Goal: Information Seeking & Learning: Learn about a topic

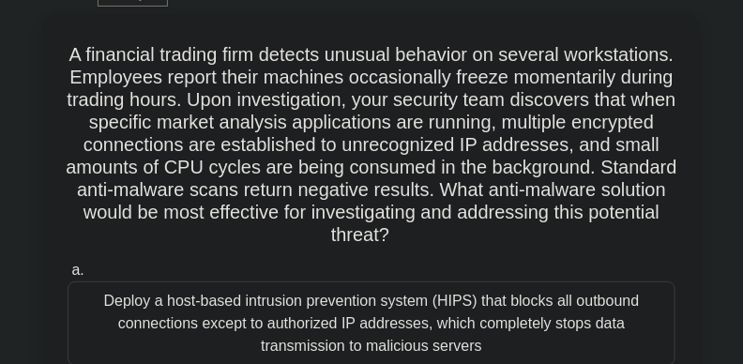
scroll to position [91, 0]
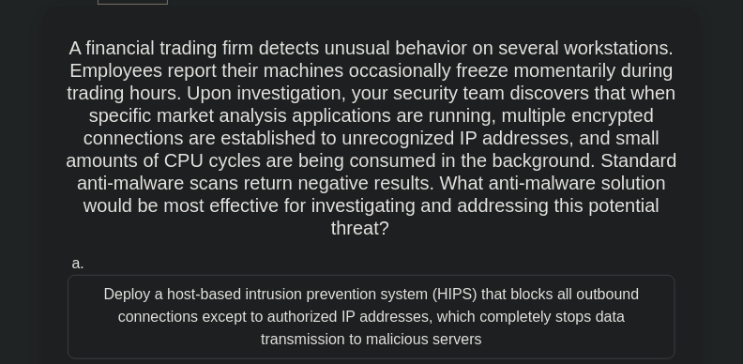
drag, startPoint x: 114, startPoint y: 42, endPoint x: 643, endPoint y: 226, distance: 559.8
click at [643, 226] on h5 "A financial trading firm detects unusual behavior on several workstations. Empl…" at bounding box center [371, 139] width 611 height 204
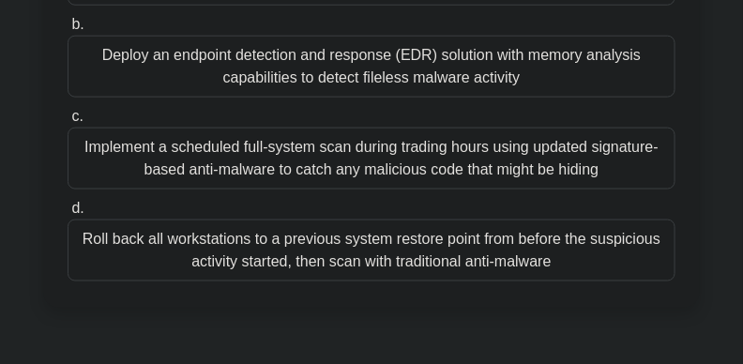
scroll to position [451, 0]
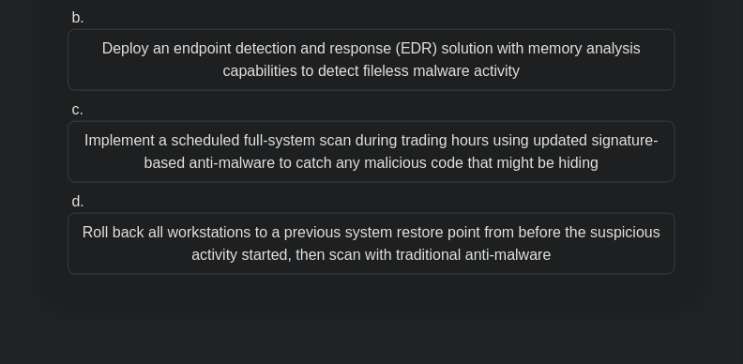
click at [596, 141] on div "Implement a scheduled full-system scan during trading hours using updated signa…" at bounding box center [372, 152] width 608 height 62
click at [68, 116] on input "c. Implement a scheduled full-system scan during trading hours using updated si…" at bounding box center [68, 110] width 0 height 12
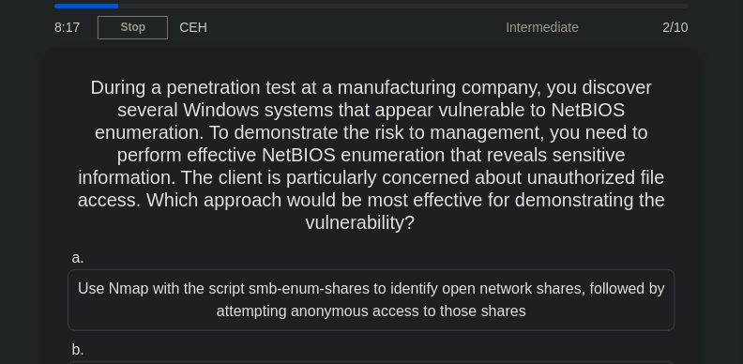
scroll to position [52, 0]
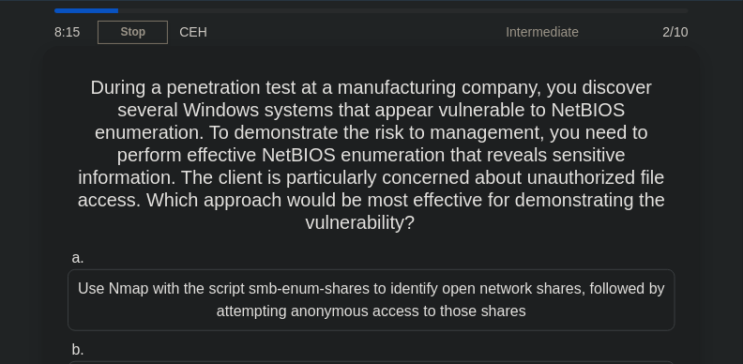
drag, startPoint x: 81, startPoint y: 83, endPoint x: 440, endPoint y: 223, distance: 385.3
click at [440, 223] on h5 "During a penetration test at a manufacturing company, you discover several Wind…" at bounding box center [371, 155] width 611 height 159
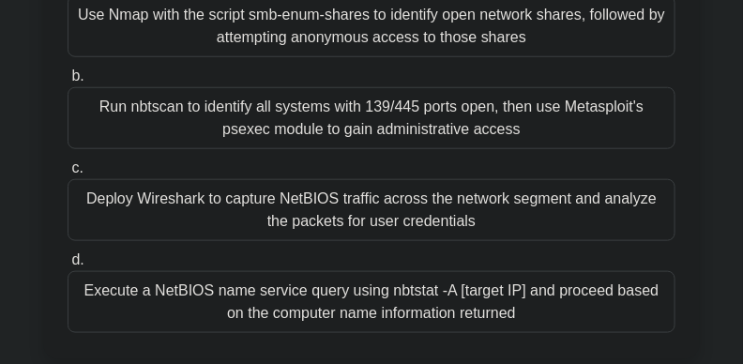
scroll to position [331, 0]
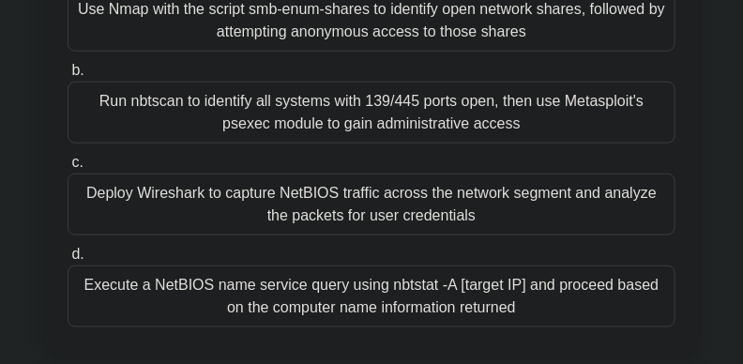
click at [596, 307] on div "Execute a NetBIOS name service query using nbtstat -A [target IP] and proceed b…" at bounding box center [372, 296] width 608 height 62
click at [68, 261] on input "d. Execute a NetBIOS name service query using nbtstat -A [target IP] and procee…" at bounding box center [68, 254] width 0 height 12
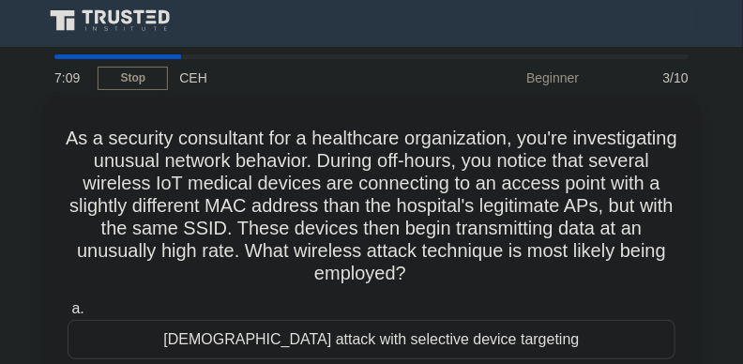
scroll to position [0, 0]
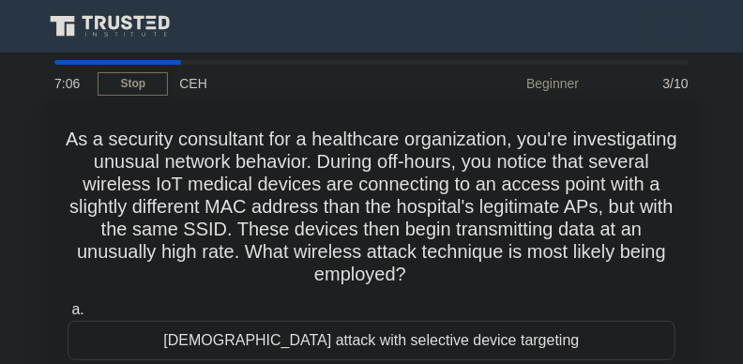
drag, startPoint x: 111, startPoint y: 138, endPoint x: 548, endPoint y: 268, distance: 455.9
click at [548, 268] on h5 "As a security consultant for a healthcare organization, you're investigating un…" at bounding box center [371, 207] width 611 height 159
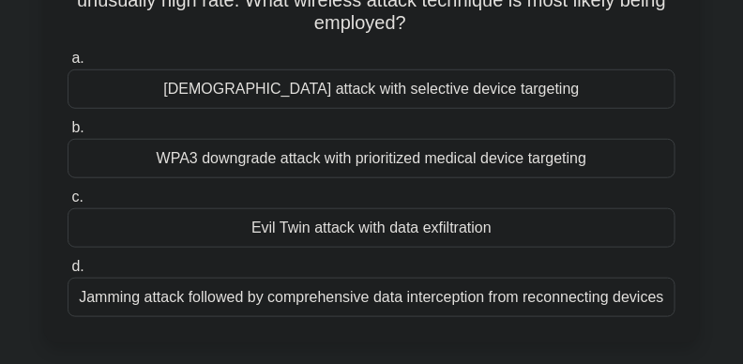
scroll to position [261, 0]
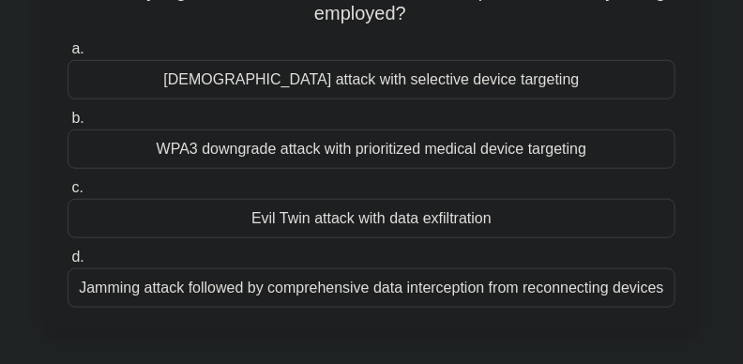
click at [550, 222] on div "Evil Twin attack with data exfiltration" at bounding box center [372, 218] width 608 height 39
click at [68, 194] on input "c. Evil Twin attack with data exfiltration" at bounding box center [68, 188] width 0 height 12
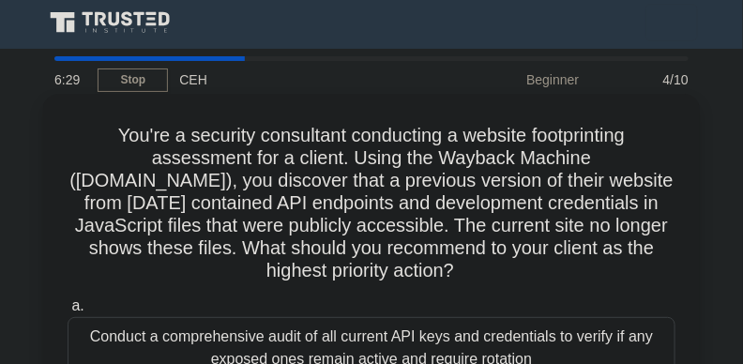
scroll to position [0, 0]
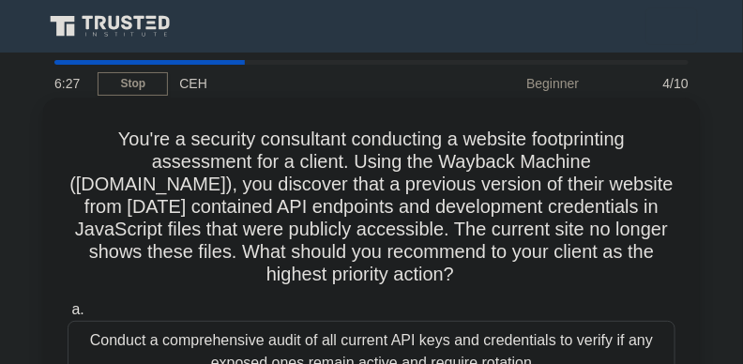
drag, startPoint x: 109, startPoint y: 134, endPoint x: 491, endPoint y: 272, distance: 406.6
click at [491, 272] on h5 "You're a security consultant conducting a website footprinting assessment for a…" at bounding box center [371, 207] width 611 height 159
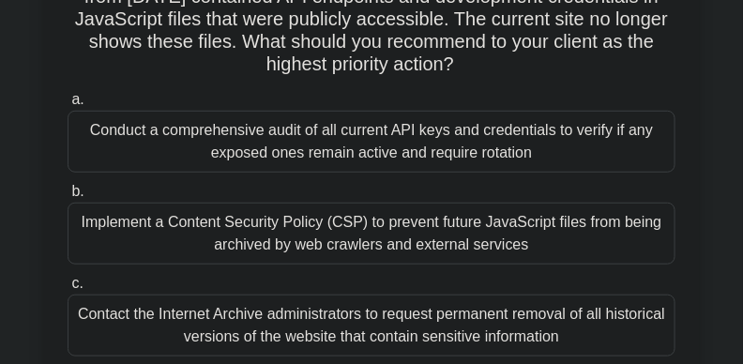
scroll to position [221, 0]
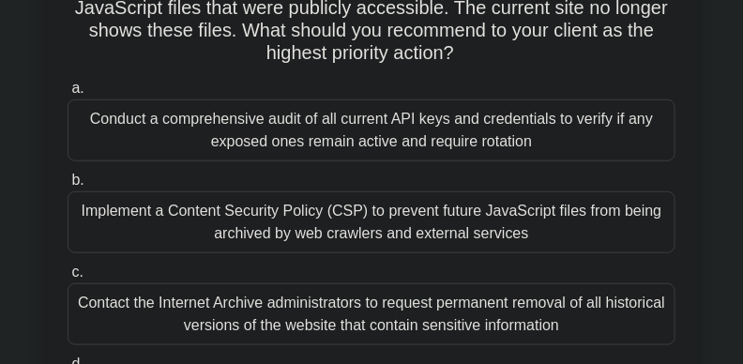
click at [509, 130] on div "Conduct a comprehensive audit of all current API keys and credentials to verify…" at bounding box center [372, 130] width 608 height 62
click at [68, 95] on input "a. Conduct a comprehensive audit of all current API keys and credentials to ver…" at bounding box center [68, 89] width 0 height 12
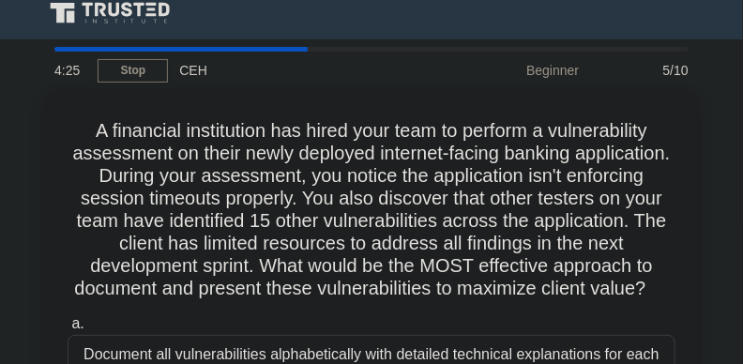
scroll to position [0, 0]
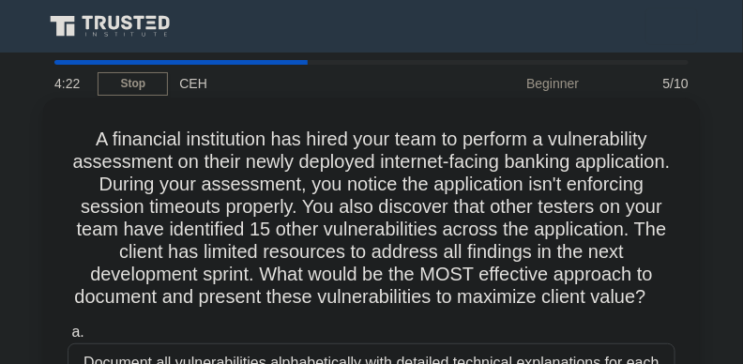
drag, startPoint x: 82, startPoint y: 134, endPoint x: 414, endPoint y: 316, distance: 379.3
click at [414, 309] on h5 "A financial institution has hired your team to perform a vulnerability assessme…" at bounding box center [371, 219] width 611 height 182
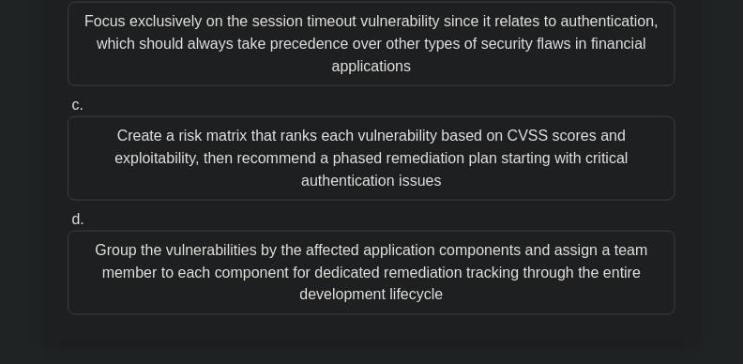
scroll to position [461, 0]
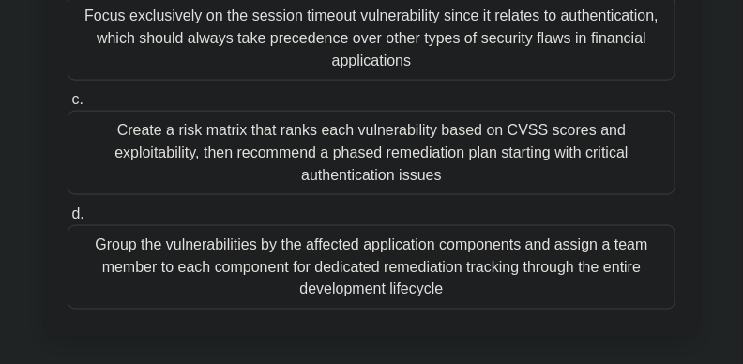
click at [467, 273] on div "Group the vulnerabilities by the affected application components and assign a t…" at bounding box center [372, 267] width 608 height 84
click at [68, 220] on input "d. Group the vulnerabilities by the affected application components and assign …" at bounding box center [68, 214] width 0 height 12
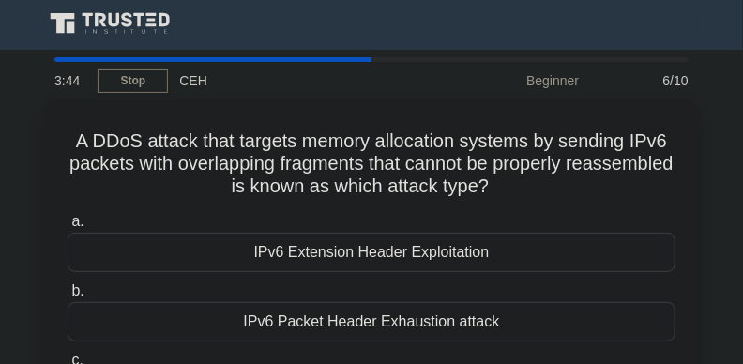
scroll to position [0, 0]
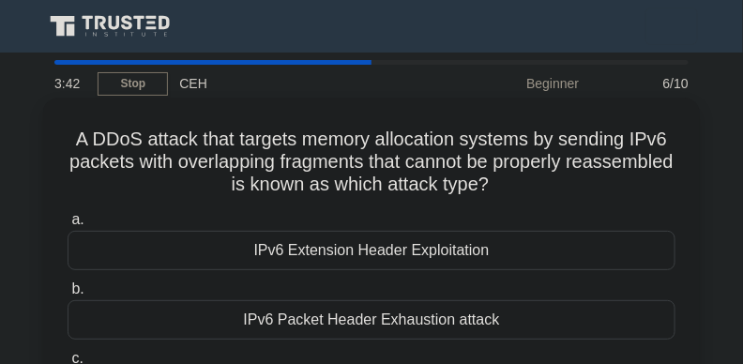
drag, startPoint x: 63, startPoint y: 139, endPoint x: 544, endPoint y: 182, distance: 482.9
click at [548, 186] on div "A DDoS attack that targets memory allocation systems by sending IPv6 packets wi…" at bounding box center [371, 301] width 641 height 392
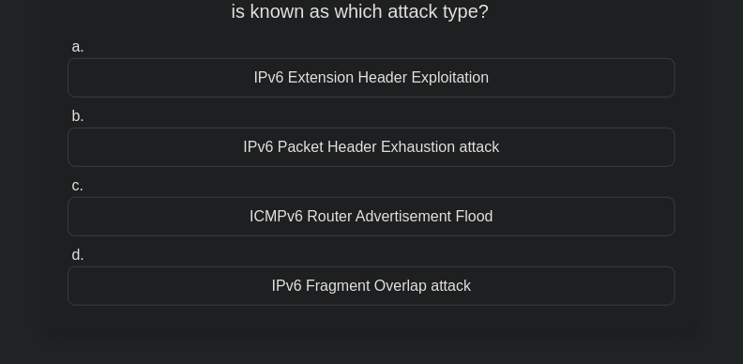
scroll to position [156, 0]
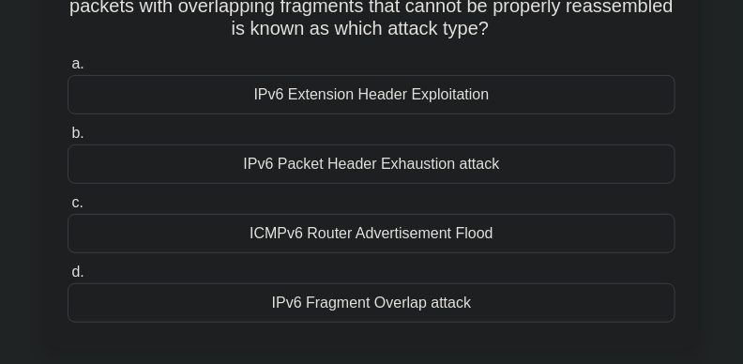
click at [545, 309] on div "IPv6 Fragment Overlap attack" at bounding box center [372, 302] width 608 height 39
click at [68, 278] on input "d. IPv6 Fragment Overlap attack" at bounding box center [68, 272] width 0 height 12
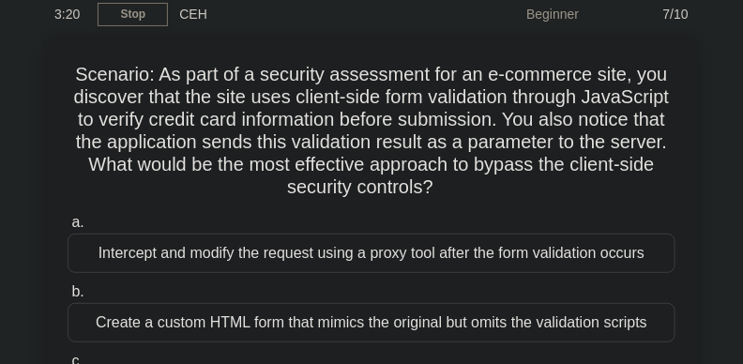
scroll to position [0, 0]
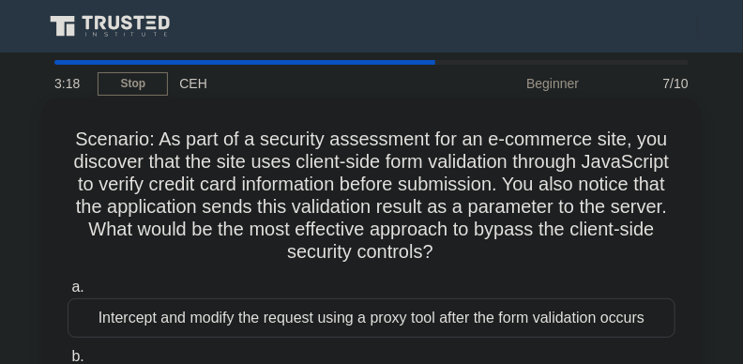
drag, startPoint x: 315, startPoint y: 225, endPoint x: 74, endPoint y: 143, distance: 254.4
click at [74, 143] on h5 "Scenario: As part of a security assessment for an e-commerce site, you discover…" at bounding box center [371, 196] width 611 height 137
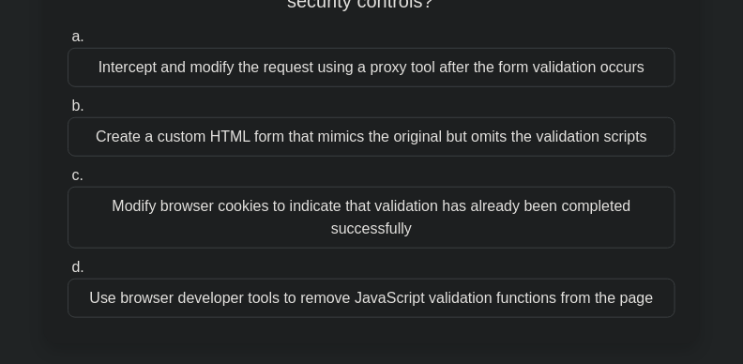
scroll to position [288, 0]
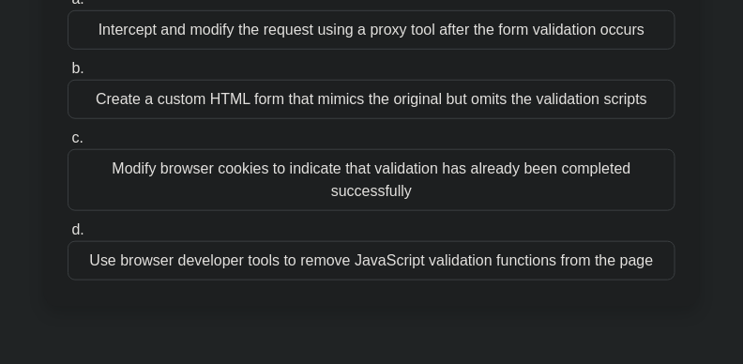
click at [460, 35] on div "Intercept and modify the request using a proxy tool after the form validation o…" at bounding box center [372, 29] width 608 height 39
click at [68, 6] on input "a. Intercept and modify the request using a proxy tool after the form validatio…" at bounding box center [68, -1] width 0 height 12
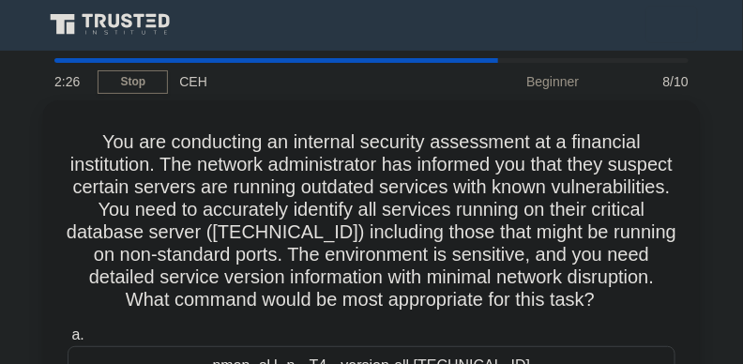
scroll to position [0, 0]
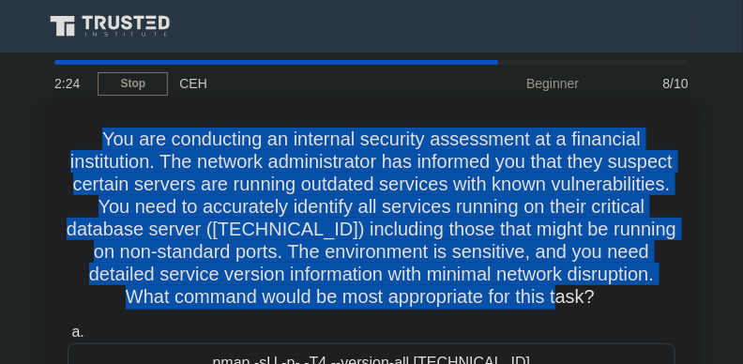
drag, startPoint x: 86, startPoint y: 135, endPoint x: 680, endPoint y: 304, distance: 617.0
click at [680, 304] on div "You are conducting an internal security assessment at a financial institution. …" at bounding box center [371, 357] width 641 height 504
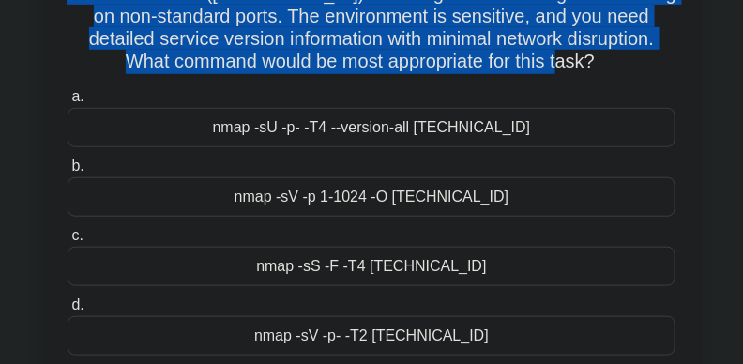
scroll to position [246, 0]
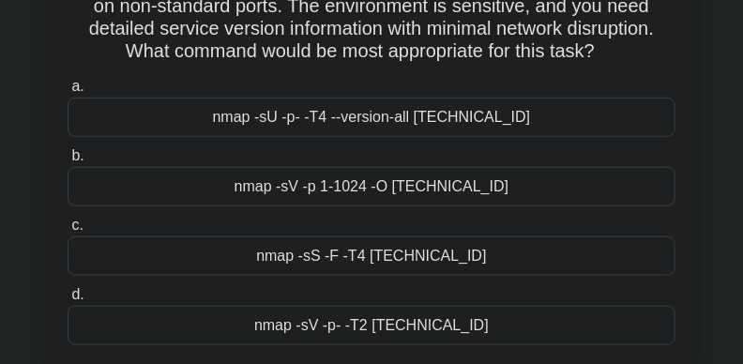
click at [503, 188] on div "nmap -sV -p 1-1024 -O 10.0.0.15" at bounding box center [372, 186] width 608 height 39
click at [68, 162] on input "b. nmap -sV -p 1-1024 -O 10.0.0.15" at bounding box center [68, 156] width 0 height 12
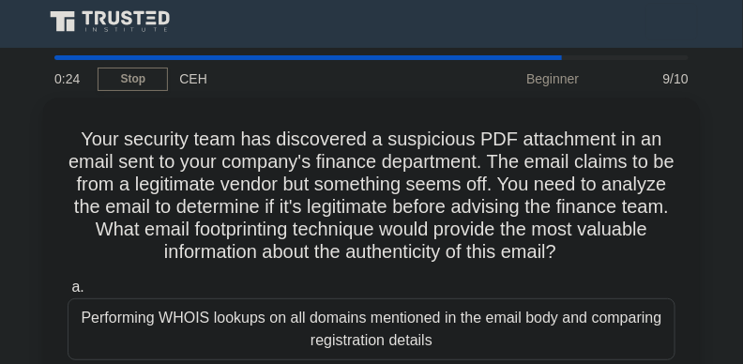
scroll to position [0, 0]
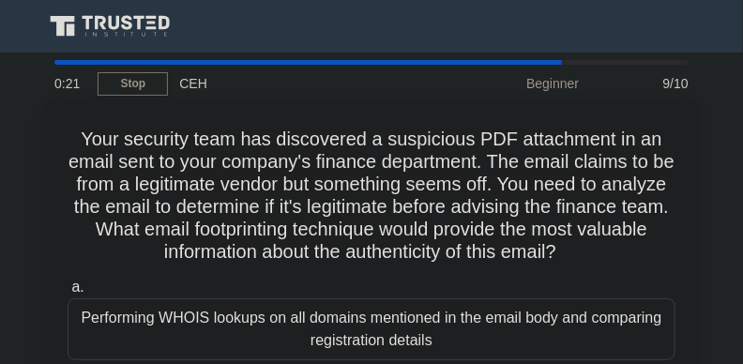
drag, startPoint x: 218, startPoint y: 138, endPoint x: 678, endPoint y: 254, distance: 473.9
click at [678, 254] on div "Your security team has discovered a suspicious PDF attachment in an email sent …" at bounding box center [371, 346] width 641 height 482
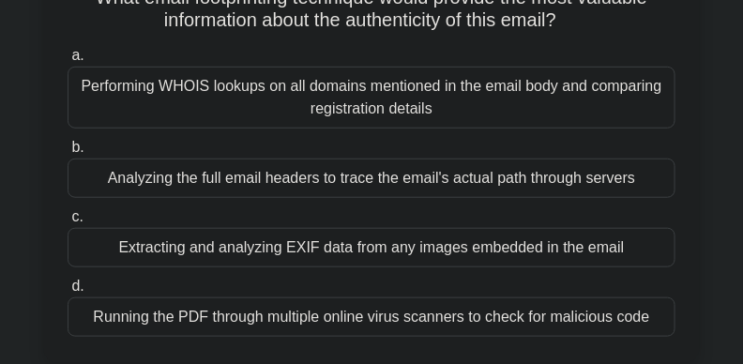
scroll to position [237, 0]
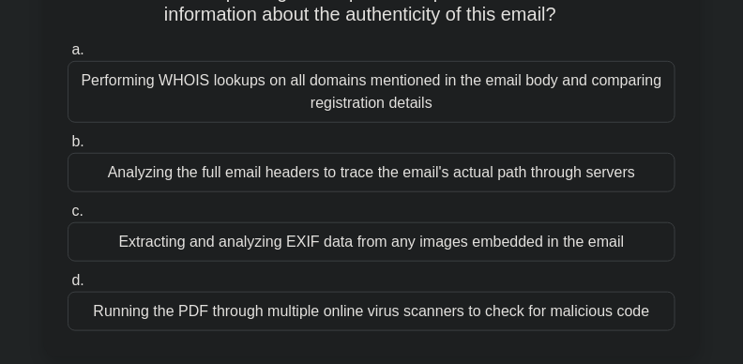
click at [493, 175] on div "Analyzing the full email headers to trace the email's actual path through serve…" at bounding box center [372, 172] width 608 height 39
click at [68, 148] on input "b. Analyzing the full email headers to trace the email's actual path through se…" at bounding box center [68, 142] width 0 height 12
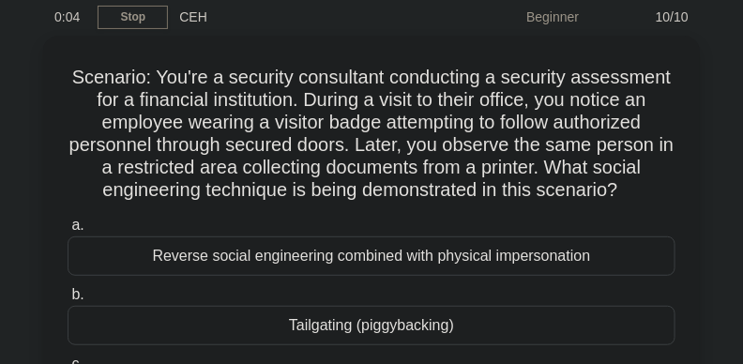
scroll to position [113, 0]
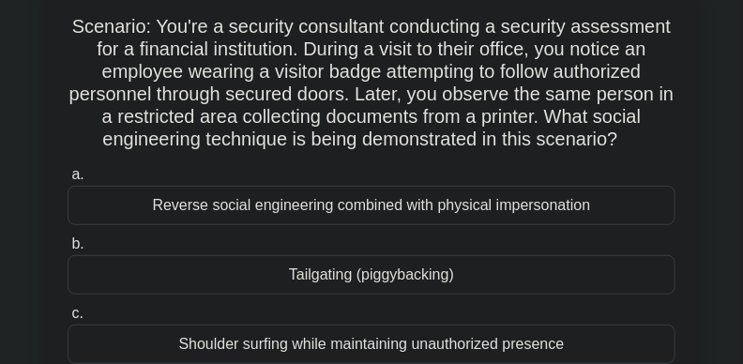
click at [421, 278] on div "Tailgating (piggybacking)" at bounding box center [372, 274] width 608 height 39
click at [68, 250] on input "b. Tailgating (piggybacking)" at bounding box center [68, 244] width 0 height 12
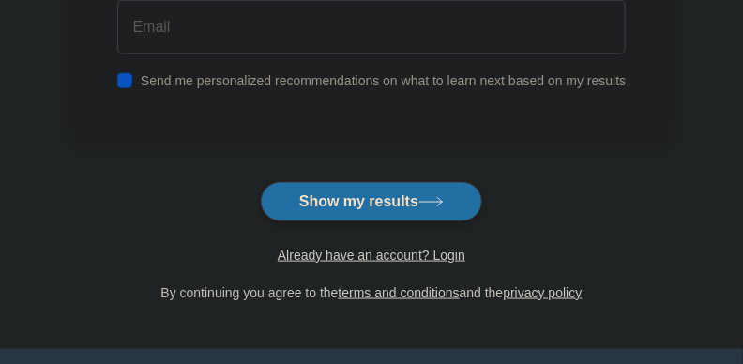
scroll to position [397, 0]
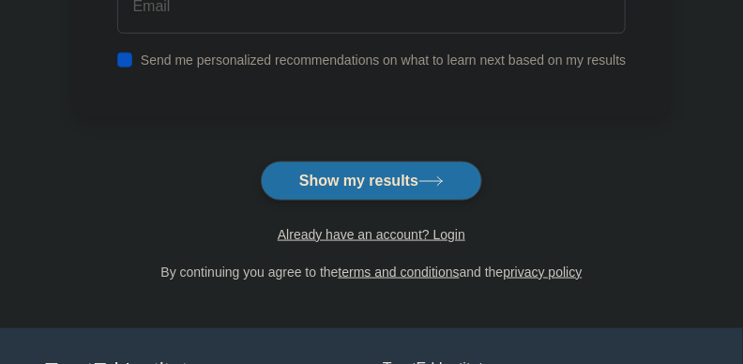
click at [742, 189] on html "Register and the" at bounding box center [371, 68] width 743 height 930
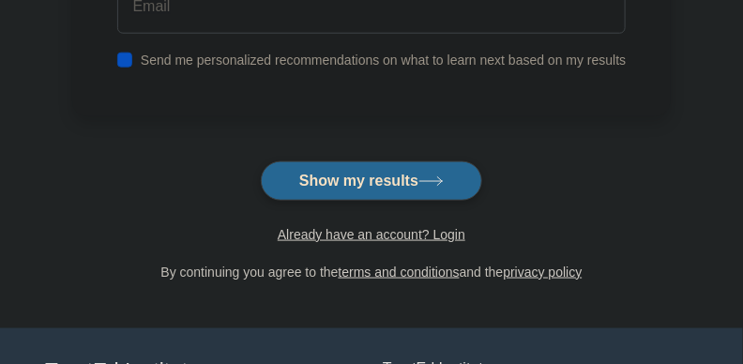
click at [358, 182] on button "Show my results" at bounding box center [371, 180] width 221 height 39
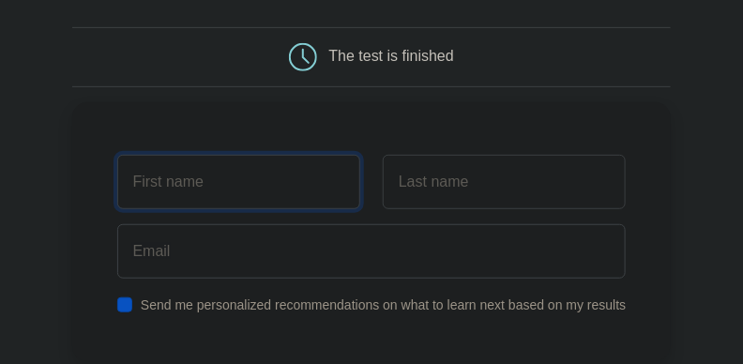
scroll to position [151, 0]
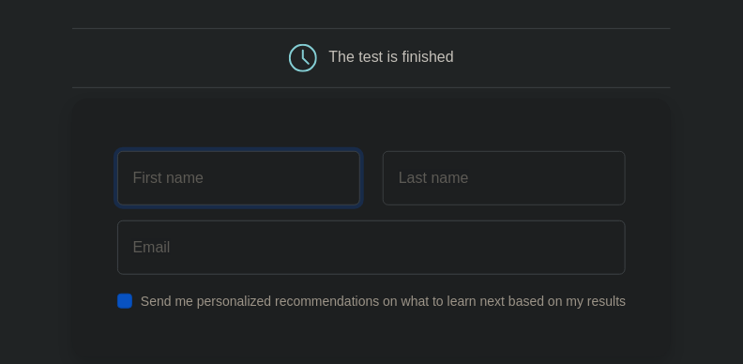
click at [263, 188] on input "text" at bounding box center [238, 178] width 243 height 54
type input "Gilbert"
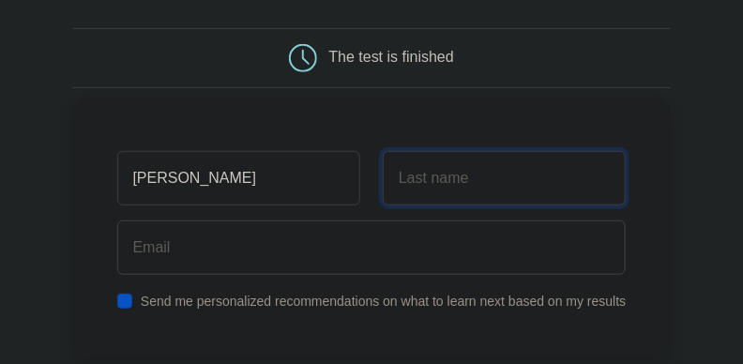
click at [547, 176] on input "text" at bounding box center [504, 178] width 243 height 54
type input "Antwi Yeboah"
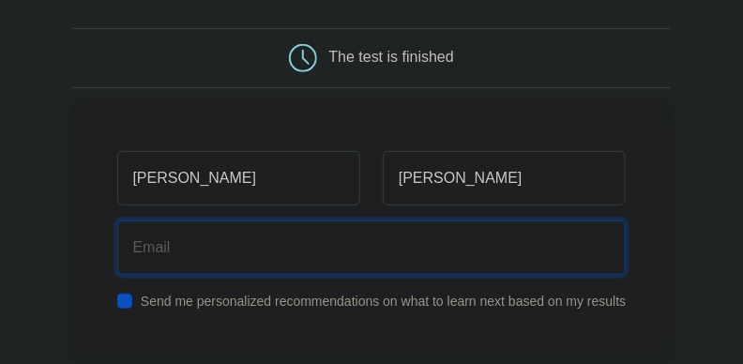
click at [381, 262] on input "email" at bounding box center [371, 247] width 509 height 54
type input "giby3b961@yahoo.com"
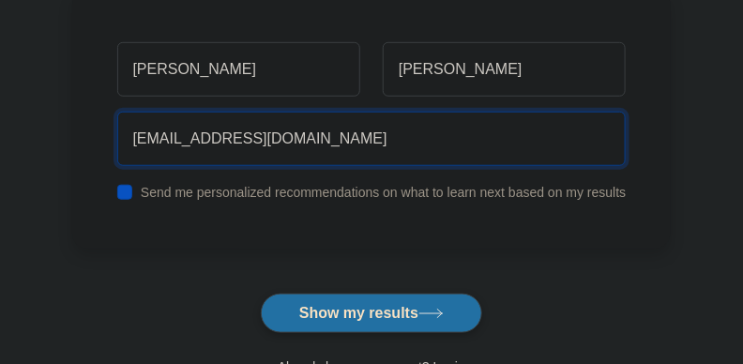
scroll to position [272, 0]
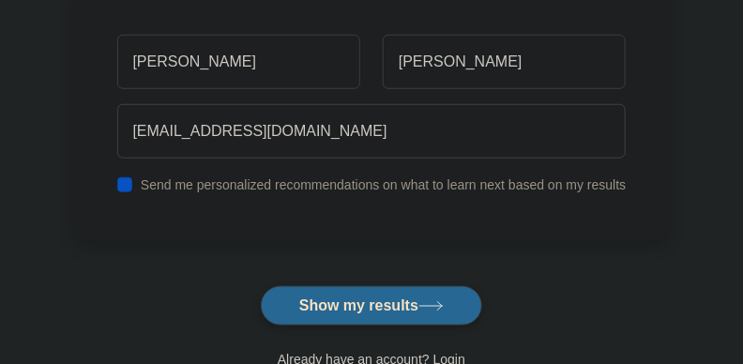
click at [327, 317] on button "Show my results" at bounding box center [371, 305] width 221 height 39
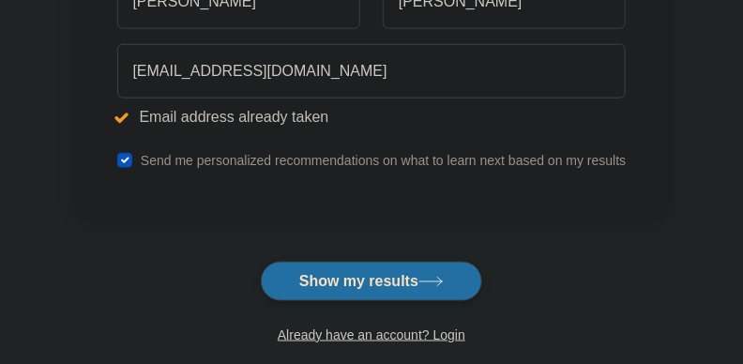
scroll to position [440, 0]
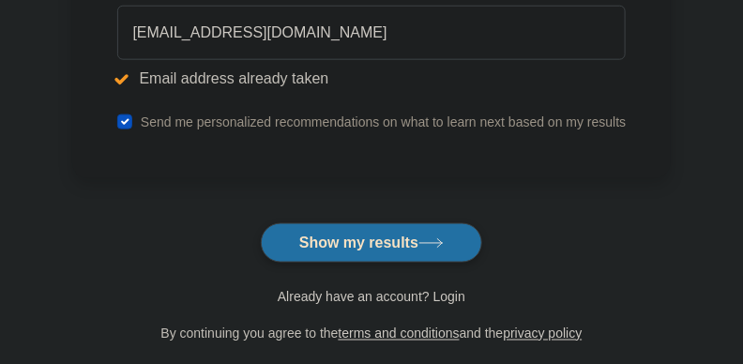
click at [419, 298] on link "Already have an account? Login" at bounding box center [372, 296] width 188 height 15
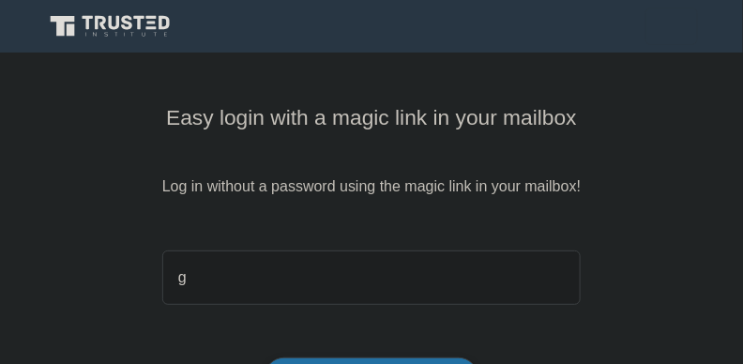
type input "giby3b961@yahoo.com"
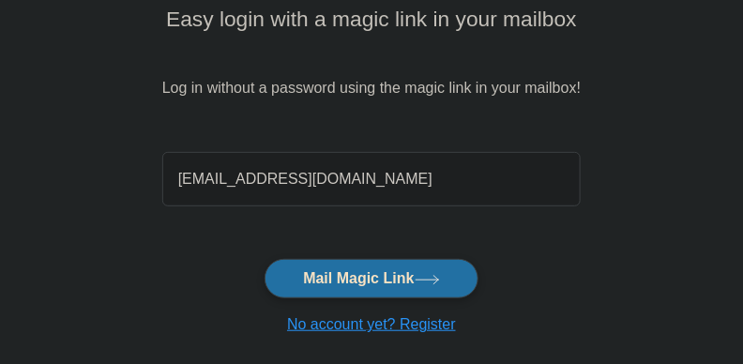
scroll to position [104, 0]
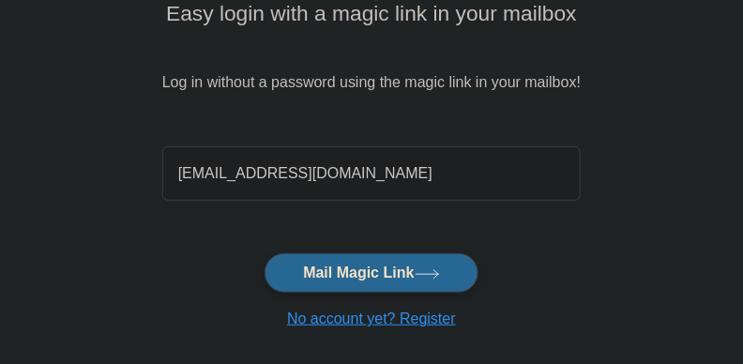
click at [332, 268] on button "Mail Magic Link" at bounding box center [370, 272] width 213 height 39
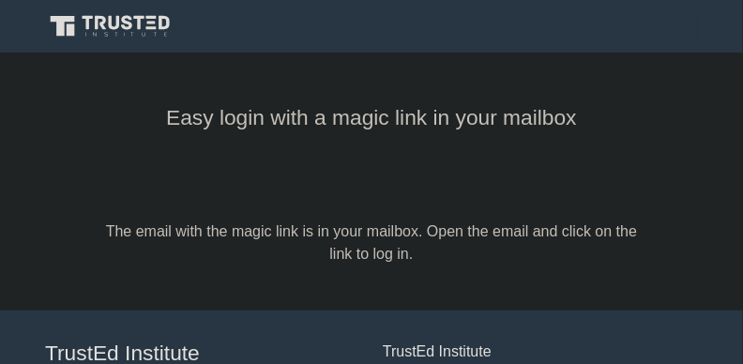
click at [704, 30] on div "Register" at bounding box center [371, 27] width 675 height 38
click at [684, 31] on span "Toggle navigation" at bounding box center [671, 26] width 28 height 28
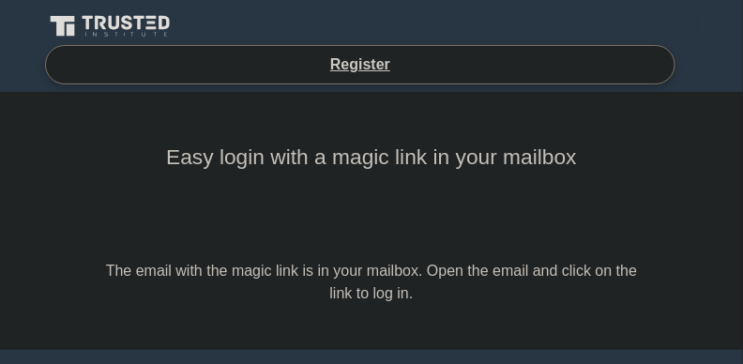
click at [683, 167] on main "Easy login with a magic link in your mailbox The email with the magic link is i…" at bounding box center [371, 221] width 743 height 258
click at [681, 66] on ul "Register" at bounding box center [371, 64] width 653 height 39
click at [143, 16] on icon at bounding box center [141, 22] width 11 height 14
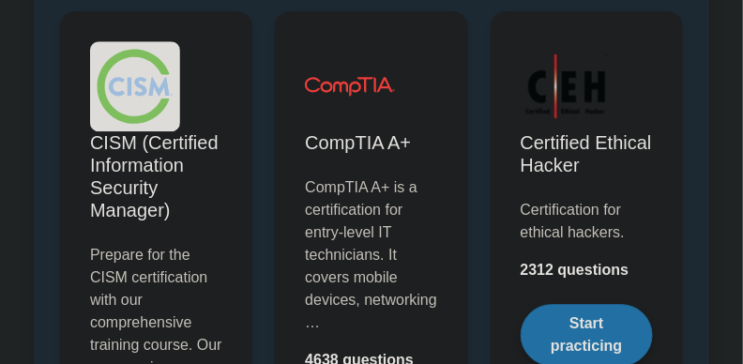
scroll to position [4024, 0]
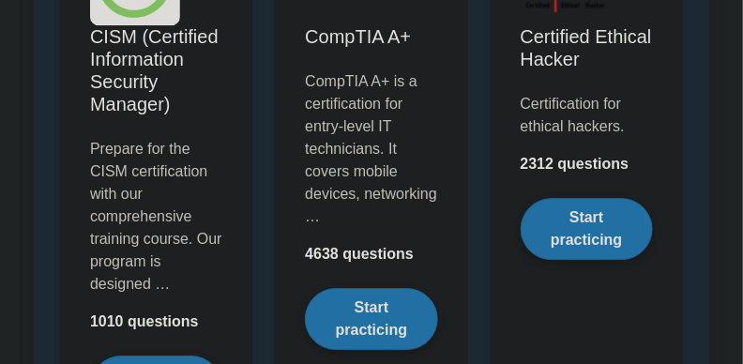
drag, startPoint x: 749, startPoint y: 24, endPoint x: 742, endPoint y: 142, distance: 117.4
click at [742, 142] on html "Register Prepare Your Exams with Confidence" at bounding box center [371, 252] width 743 height 8552
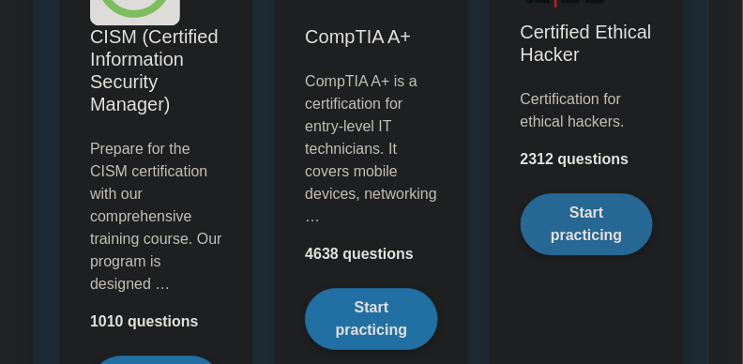
click at [579, 222] on link "Start practicing" at bounding box center [586, 224] width 132 height 62
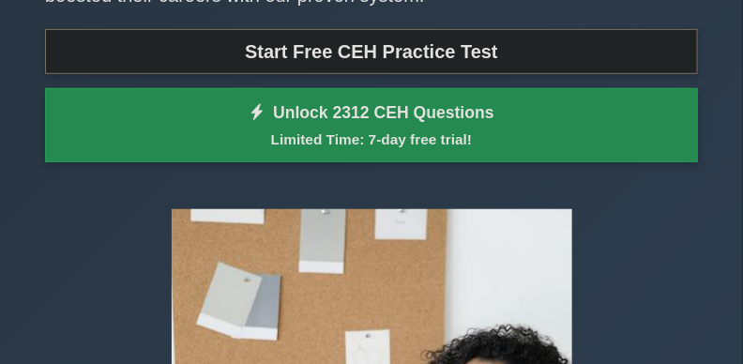
scroll to position [146, 0]
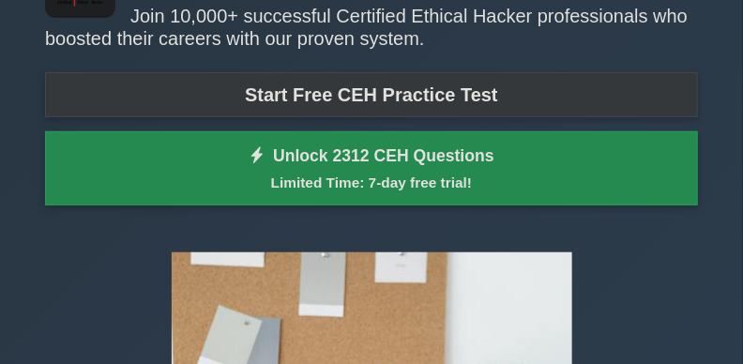
click at [482, 104] on link "Start Free CEH Practice Test" at bounding box center [371, 94] width 653 height 45
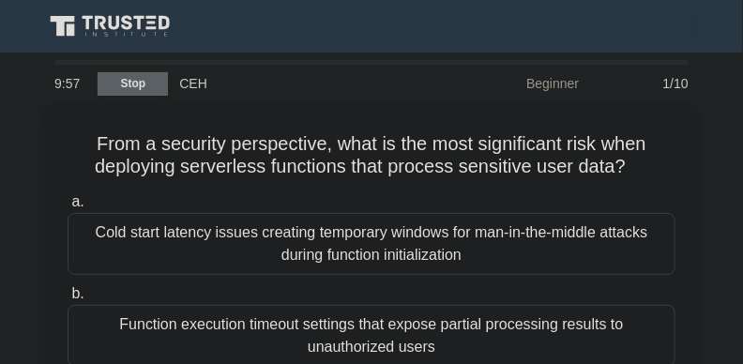
click at [130, 78] on link "Stop" at bounding box center [133, 83] width 70 height 23
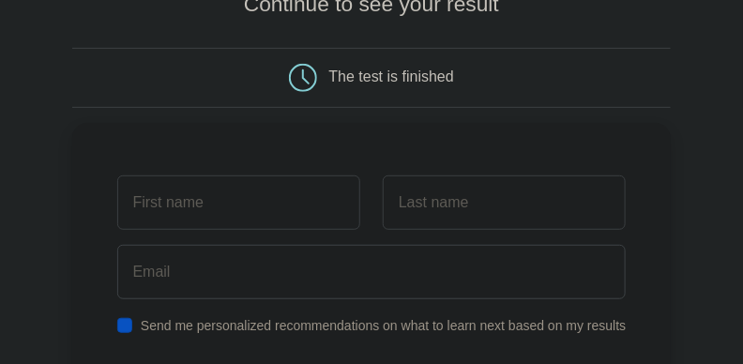
scroll to position [22, 0]
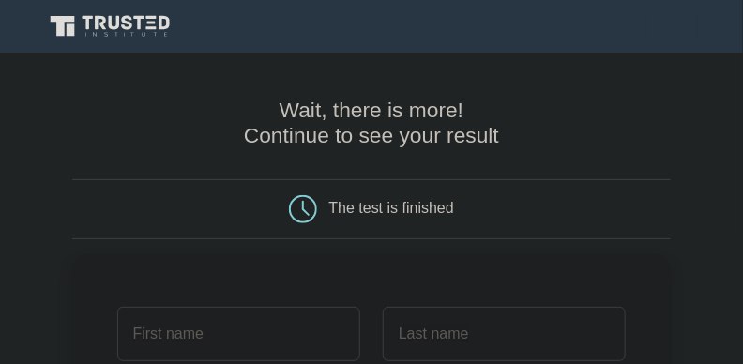
click at [71, 29] on icon at bounding box center [72, 29] width 8 height 12
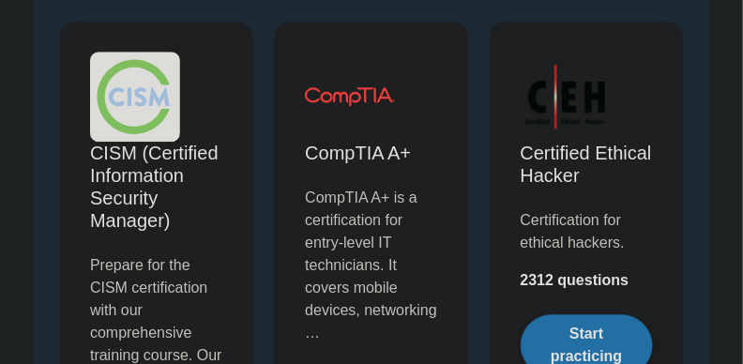
scroll to position [3931, 0]
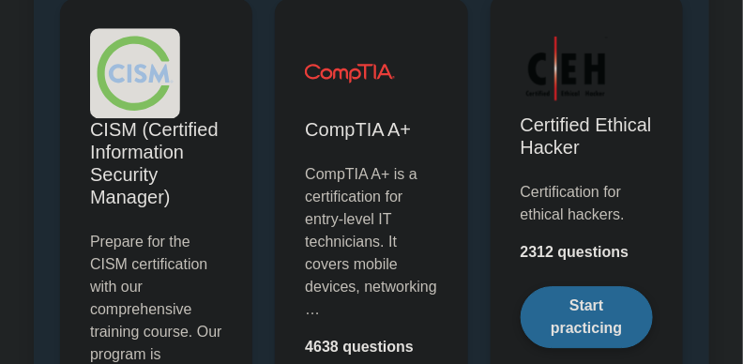
click at [574, 298] on link "Start practicing" at bounding box center [586, 317] width 132 height 62
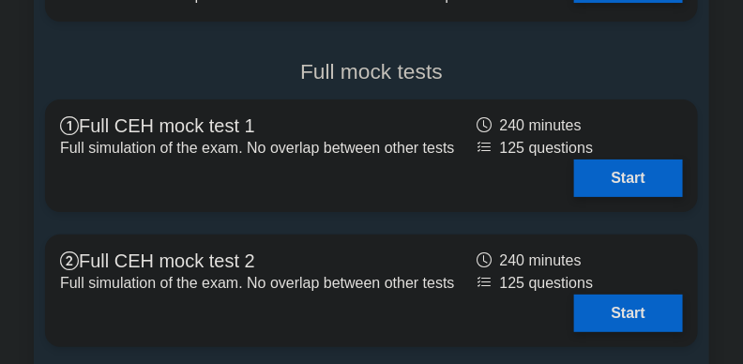
scroll to position [4350, 0]
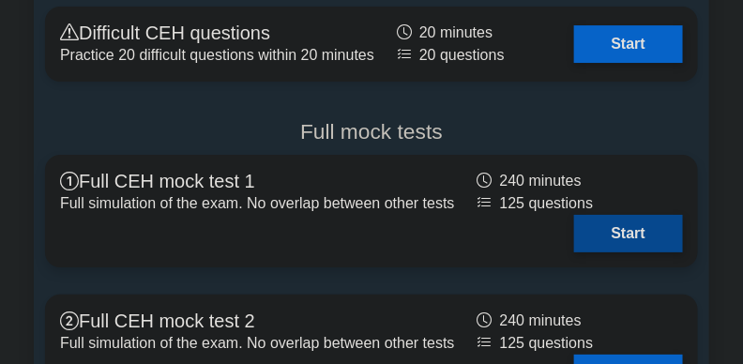
click at [645, 235] on link "Start" at bounding box center [628, 234] width 109 height 38
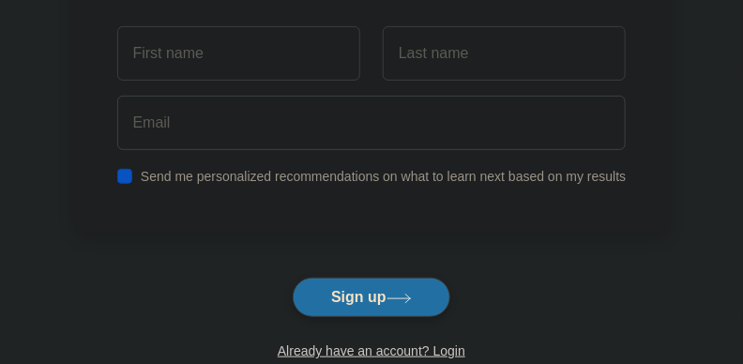
scroll to position [167, 0]
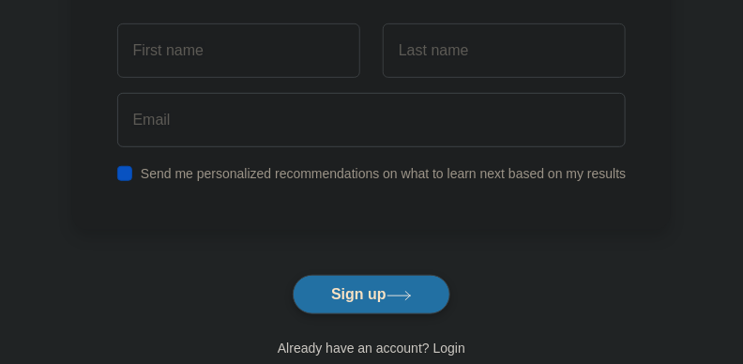
click at [407, 355] on link "Already have an account? Login" at bounding box center [372, 347] width 188 height 15
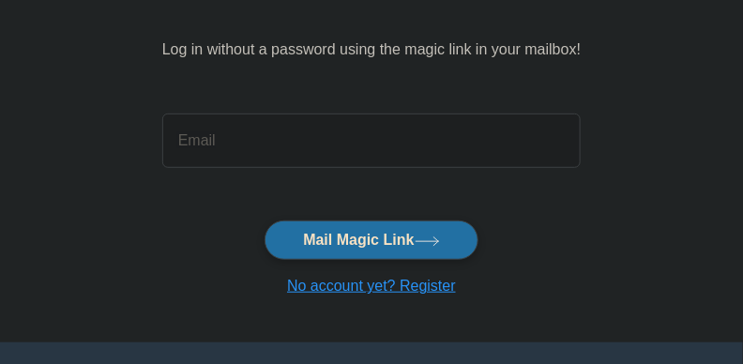
scroll to position [166, 0]
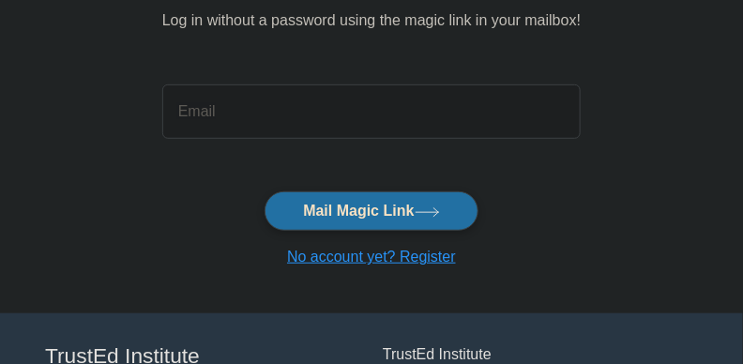
click at [742, 140] on html "Register Easy login with a magic link in your mailbox" at bounding box center [371, 176] width 743 height 685
click at [391, 106] on input "email" at bounding box center [371, 111] width 418 height 54
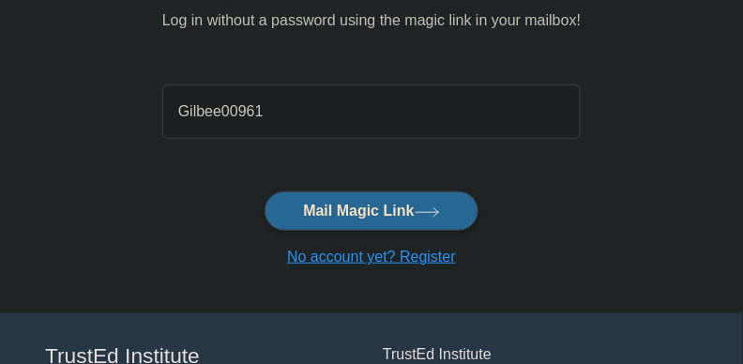
click at [338, 203] on button "Mail Magic Link" at bounding box center [370, 210] width 213 height 39
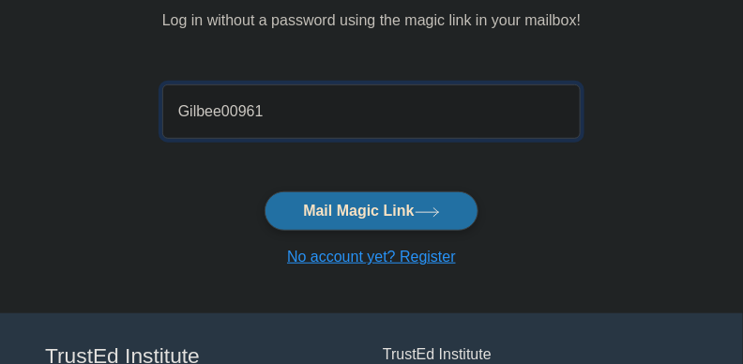
click at [312, 128] on input "Gilbee00961" at bounding box center [371, 111] width 418 height 54
click at [315, 120] on input "Gilbee00961" at bounding box center [371, 111] width 418 height 54
type input "t"
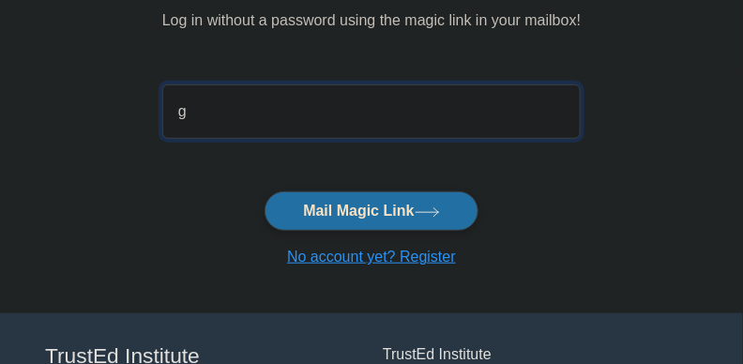
type input "[EMAIL_ADDRESS][DOMAIN_NAME]"
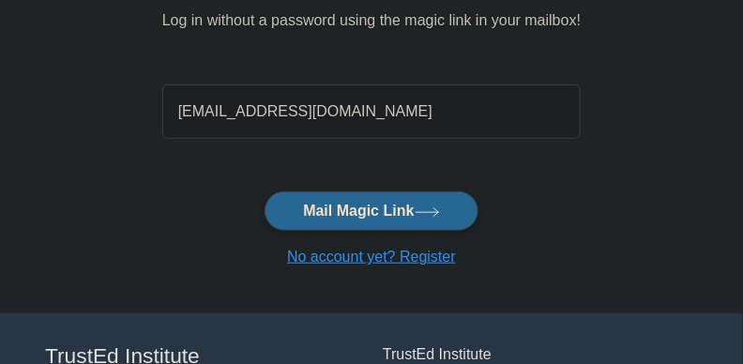
click at [327, 206] on button "Mail Magic Link" at bounding box center [370, 210] width 213 height 39
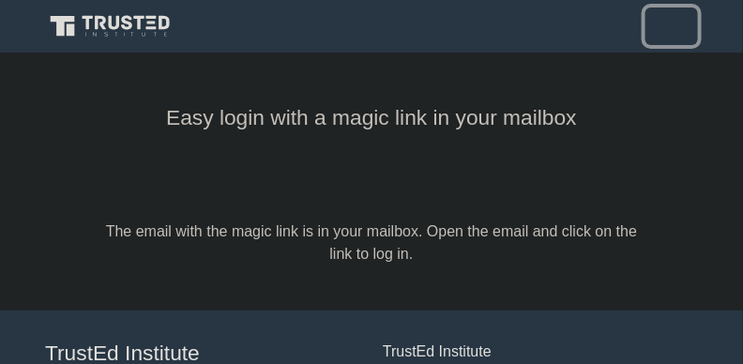
click at [672, 22] on span "Toggle navigation" at bounding box center [671, 26] width 28 height 28
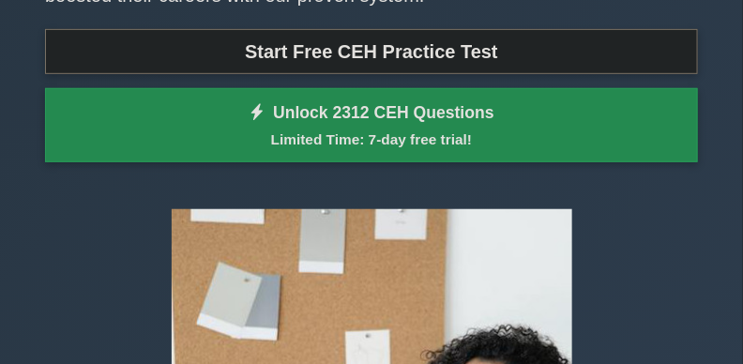
scroll to position [163, 0]
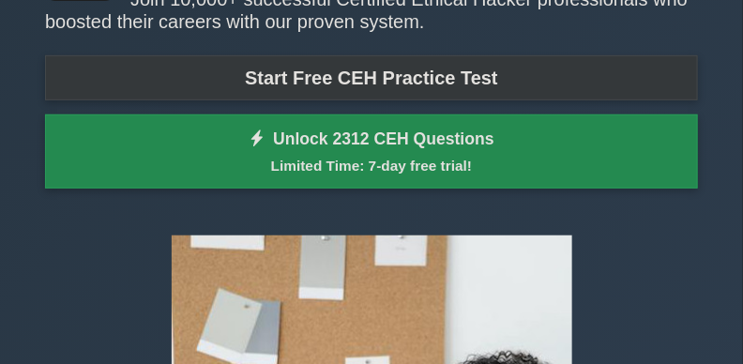
click at [488, 73] on link "Start Free CEH Practice Test" at bounding box center [371, 77] width 653 height 45
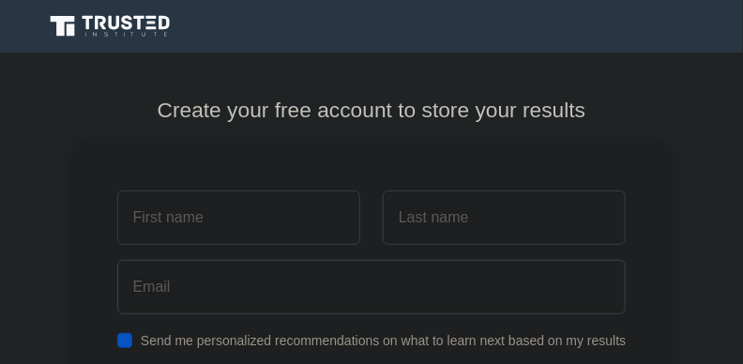
scroll to position [32, 0]
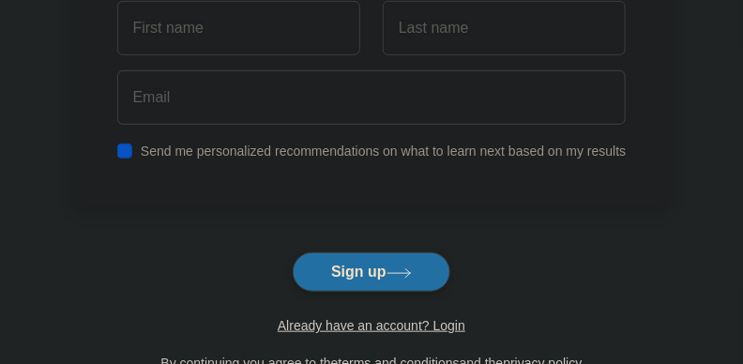
drag, startPoint x: 749, startPoint y: 39, endPoint x: 749, endPoint y: 121, distance: 81.6
click at [742, 121] on html "Register and the" at bounding box center [371, 218] width 743 height 815
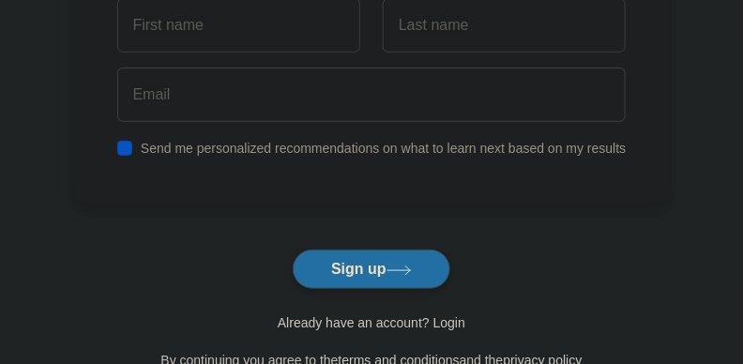
click at [437, 319] on link "Already have an account? Login" at bounding box center [372, 322] width 188 height 15
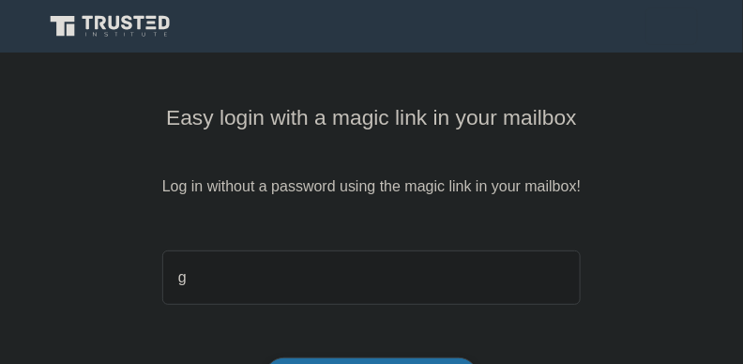
type input "[EMAIL_ADDRESS][DOMAIN_NAME]"
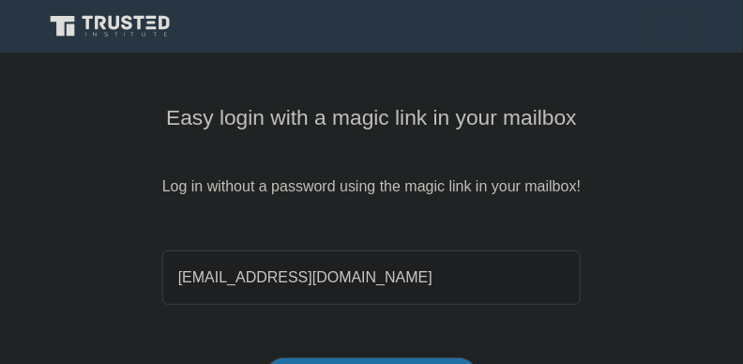
click at [375, 353] on form "[EMAIL_ADDRESS][DOMAIN_NAME] Mail Magic Link No account yet? Register" at bounding box center [371, 338] width 418 height 191
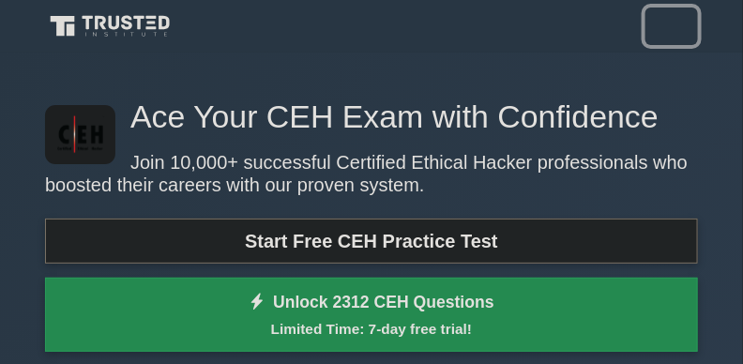
click at [681, 23] on span "Toggle navigation" at bounding box center [671, 26] width 28 height 28
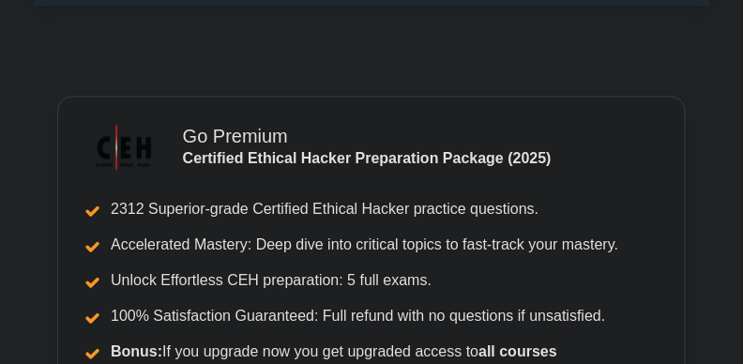
scroll to position [5184, 0]
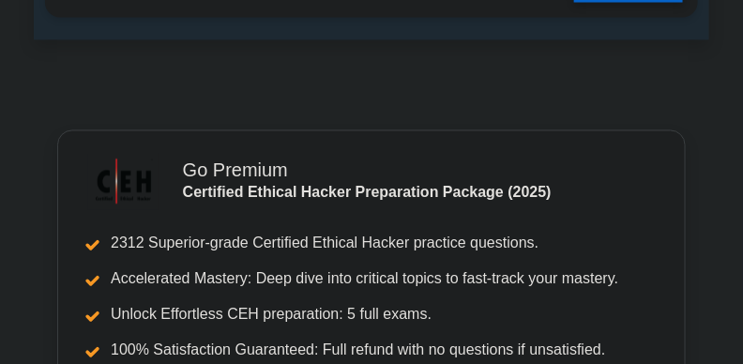
drag, startPoint x: 749, startPoint y: 294, endPoint x: 1, endPoint y: 223, distance: 751.5
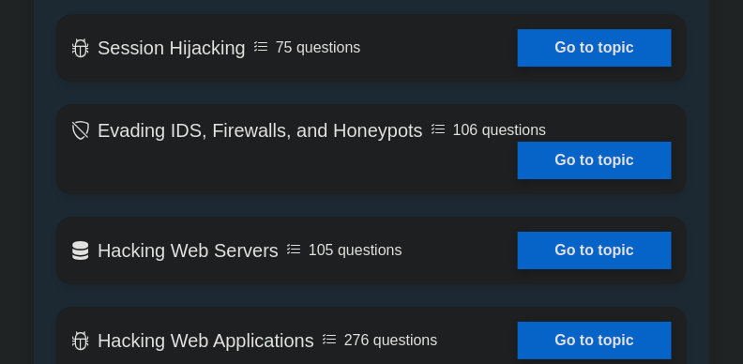
scroll to position [2682, 0]
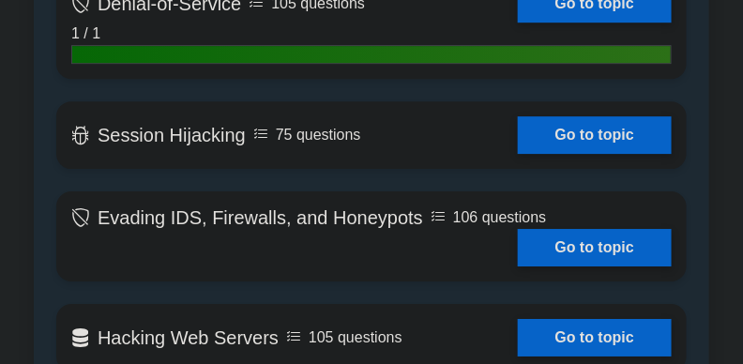
drag, startPoint x: 721, startPoint y: 160, endPoint x: 698, endPoint y: 177, distance: 28.1
drag, startPoint x: 698, startPoint y: 177, endPoint x: 42, endPoint y: 164, distance: 656.4
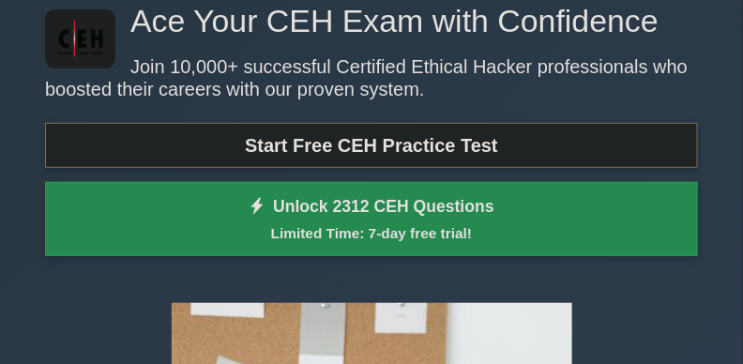
scroll to position [0, 0]
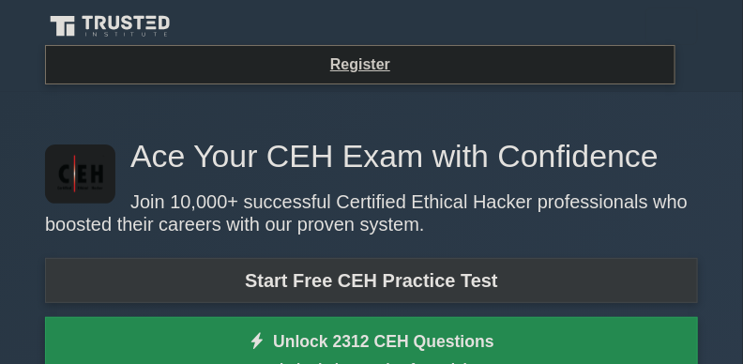
click at [376, 279] on link "Start Free CEH Practice Test" at bounding box center [371, 280] width 653 height 45
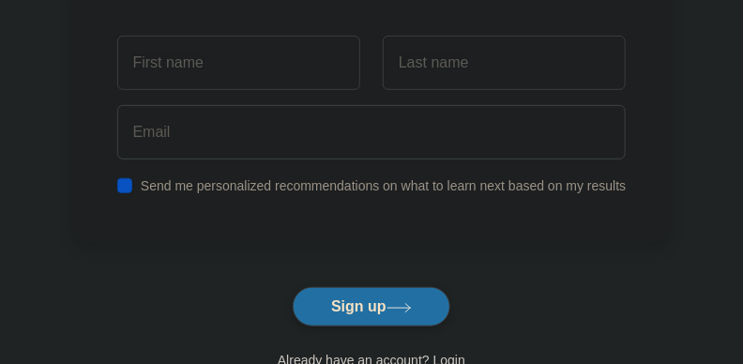
scroll to position [152, 0]
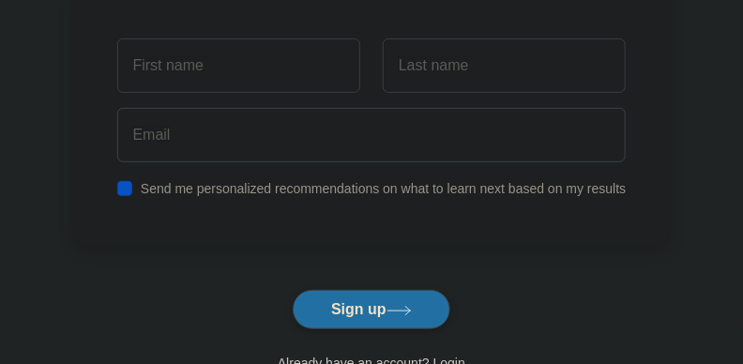
click at [742, 134] on html "Register and the" at bounding box center [371, 255] width 743 height 815
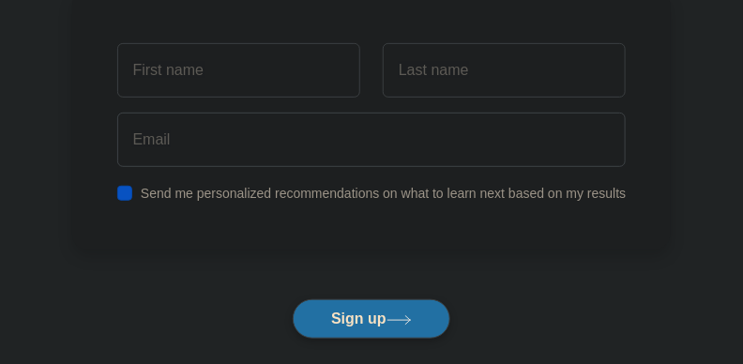
click at [238, 78] on input "text" at bounding box center [238, 70] width 243 height 54
type input "[PERSON_NAME]"
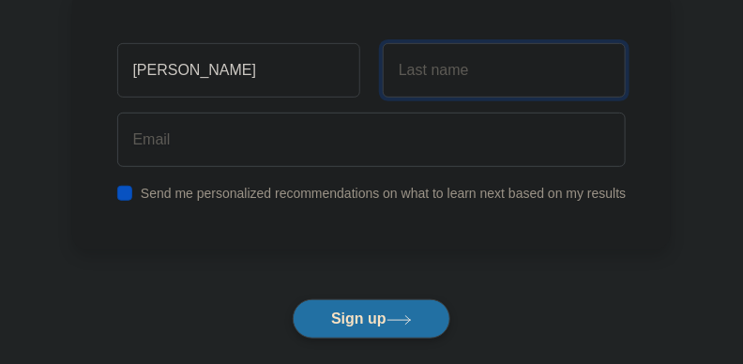
click at [443, 83] on input "text" at bounding box center [504, 70] width 243 height 54
type input "[PERSON_NAME]"
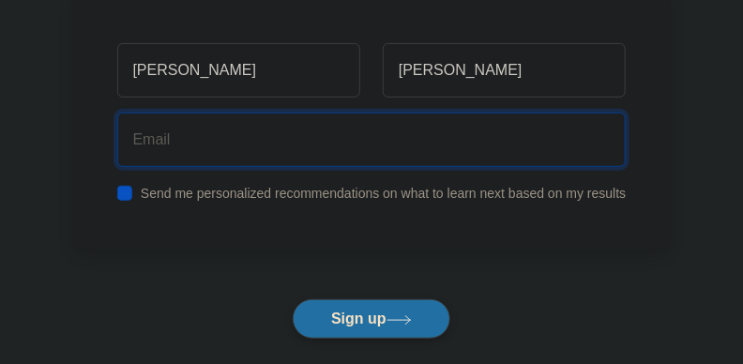
click at [408, 153] on input "email" at bounding box center [371, 140] width 509 height 54
type input "[EMAIL_ADDRESS][DOMAIN_NAME]"
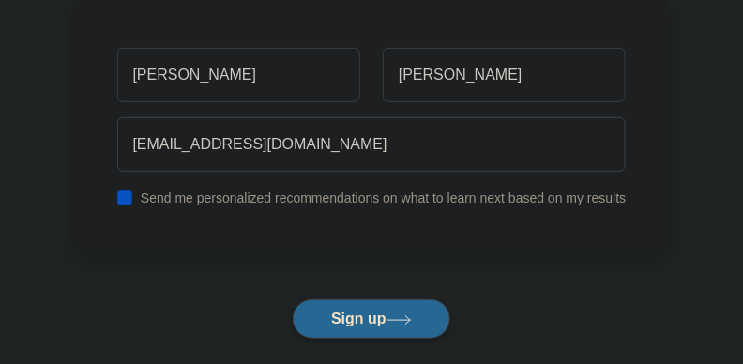
click at [381, 318] on button "Sign up" at bounding box center [372, 318] width 158 height 39
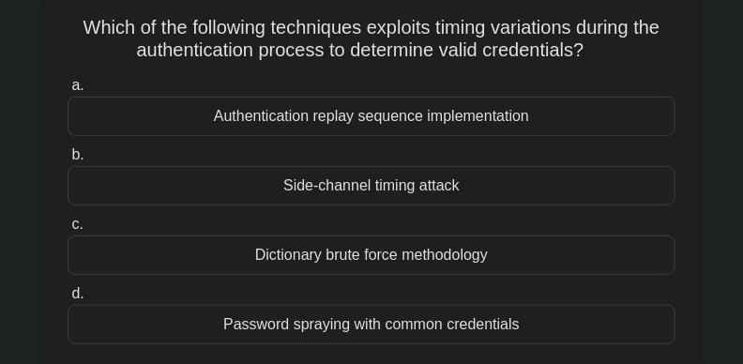
scroll to position [115, 0]
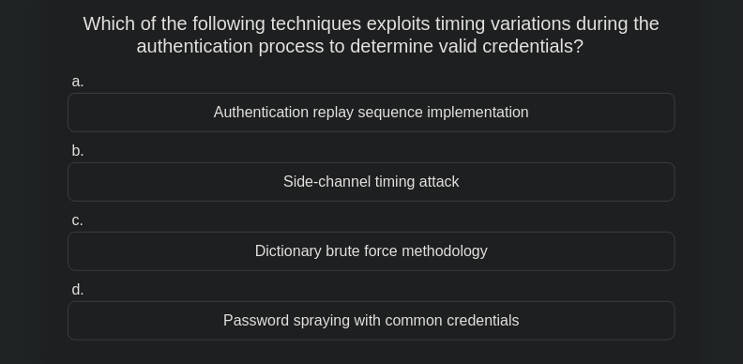
drag, startPoint x: 608, startPoint y: 42, endPoint x: 51, endPoint y: 25, distance: 557.1
click at [51, 25] on div "Which of the following techniques exploits timing variations during the authent…" at bounding box center [371, 174] width 641 height 369
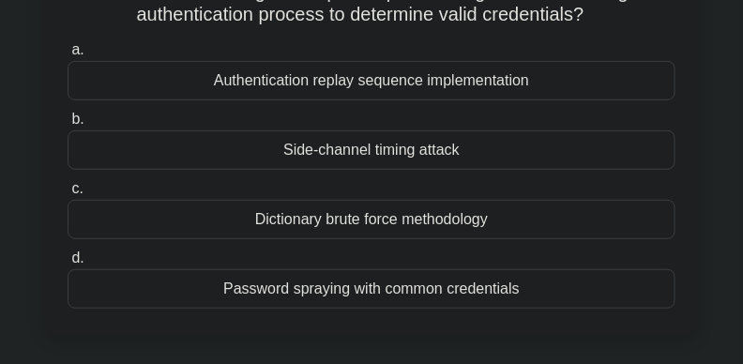
scroll to position [155, 0]
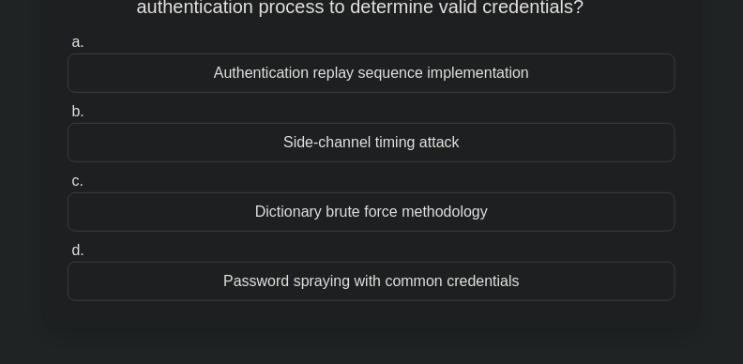
click at [428, 78] on div "Authentication replay sequence implementation" at bounding box center [372, 72] width 608 height 39
click at [68, 49] on input "a. Authentication replay sequence implementation" at bounding box center [68, 43] width 0 height 12
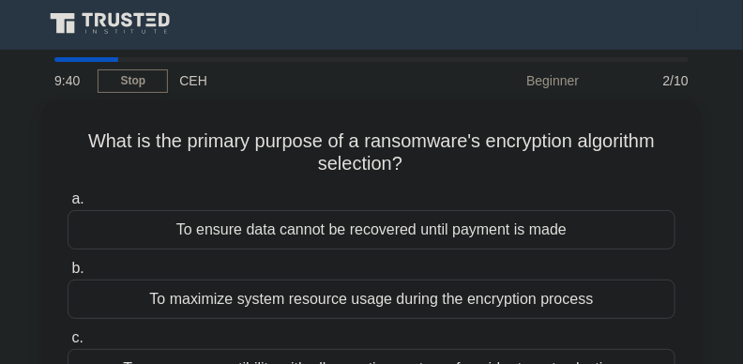
scroll to position [0, 0]
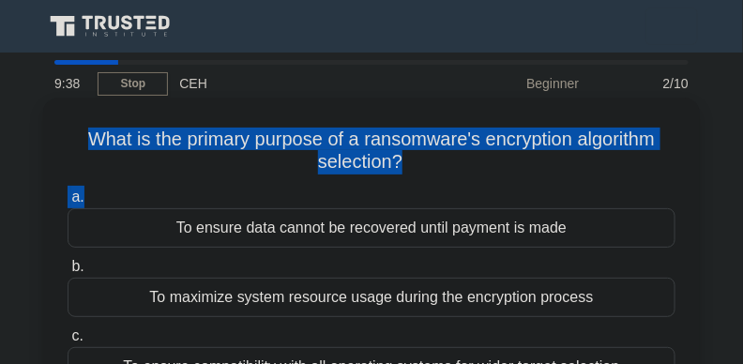
drag, startPoint x: 103, startPoint y: 143, endPoint x: 433, endPoint y: 173, distance: 331.5
click at [462, 191] on div "What is the primary purpose of a ransomware's encryption algorithm selection? .…" at bounding box center [371, 289] width 641 height 369
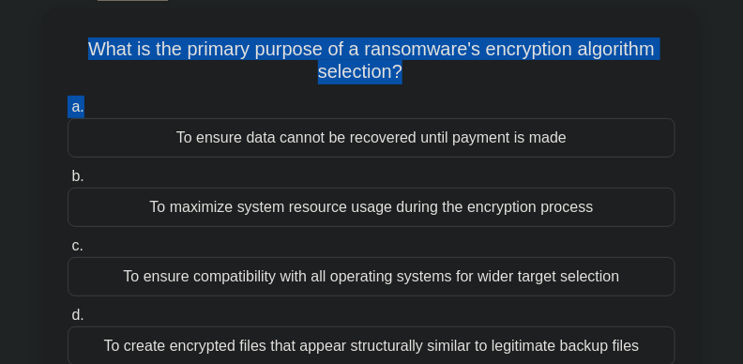
scroll to position [94, 0]
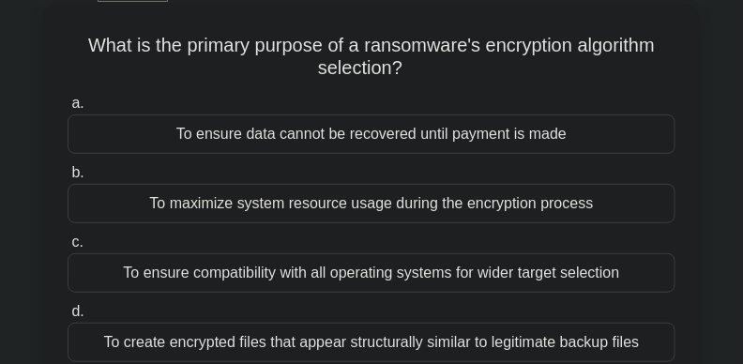
click at [467, 143] on div "To ensure data cannot be recovered until payment is made" at bounding box center [372, 133] width 608 height 39
click at [68, 110] on input "a. To ensure data cannot be recovered until payment is made" at bounding box center [68, 104] width 0 height 12
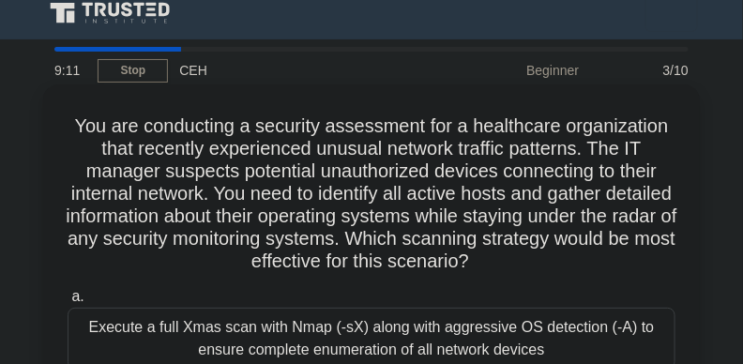
scroll to position [0, 0]
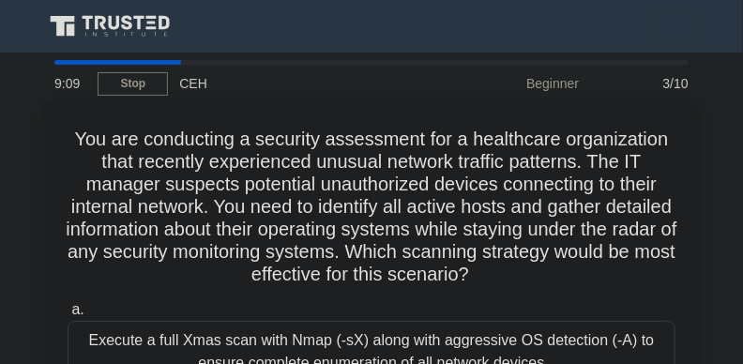
drag, startPoint x: 66, startPoint y: 141, endPoint x: 575, endPoint y: 272, distance: 525.7
click at [581, 277] on h5 "You are conducting a security assessment for a healthcare organization that rec…" at bounding box center [371, 207] width 611 height 159
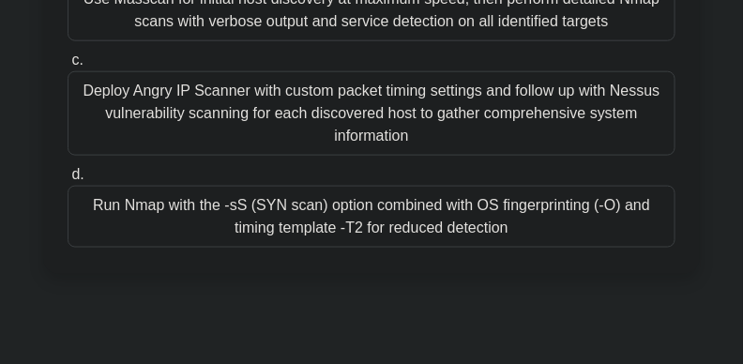
scroll to position [428, 0]
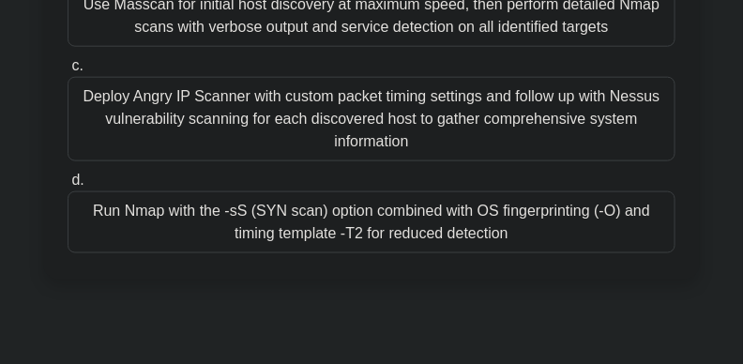
click at [518, 221] on div "Run Nmap with the -sS (SYN scan) option combined with OS fingerprinting (-O) an…" at bounding box center [372, 222] width 608 height 62
click at [68, 187] on input "d. Run Nmap with the -sS (SYN scan) option combined with OS fingerprinting (-O)…" at bounding box center [68, 180] width 0 height 12
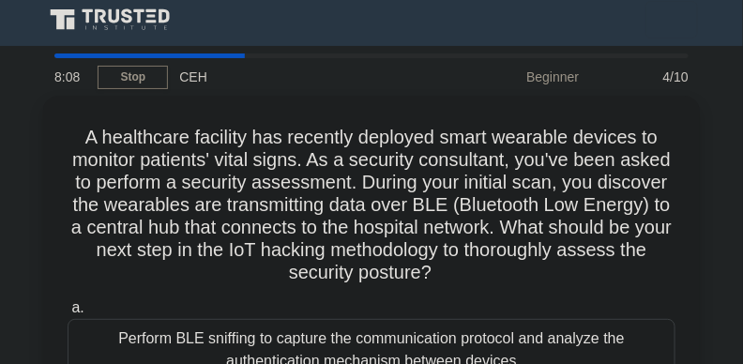
scroll to position [0, 0]
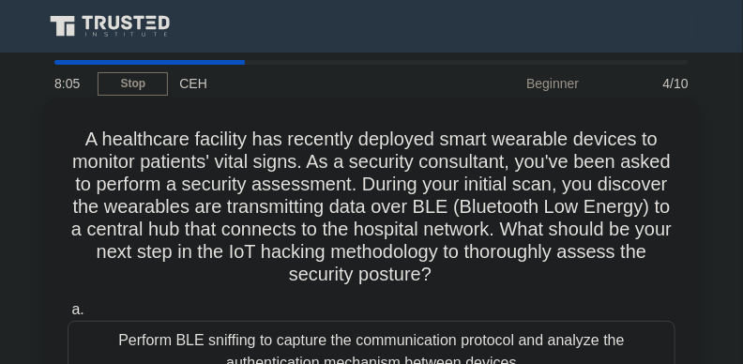
drag, startPoint x: 73, startPoint y: 135, endPoint x: 497, endPoint y: 256, distance: 440.7
click at [523, 275] on h5 "A healthcare facility has recently deployed smart wearable devices to monitor p…" at bounding box center [371, 207] width 611 height 159
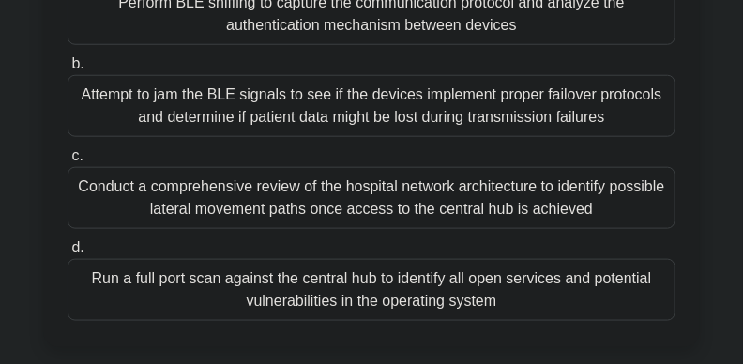
scroll to position [330, 0]
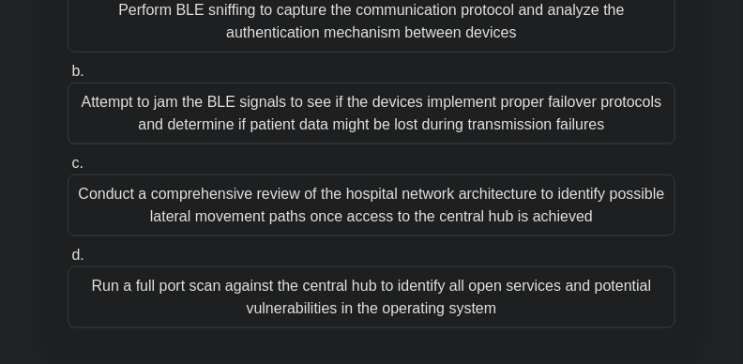
click at [554, 309] on div "Run a full port scan against the central hub to identify all open services and …" at bounding box center [372, 297] width 608 height 62
click at [68, 262] on input "d. Run a full port scan against the central hub to identify all open services a…" at bounding box center [68, 255] width 0 height 12
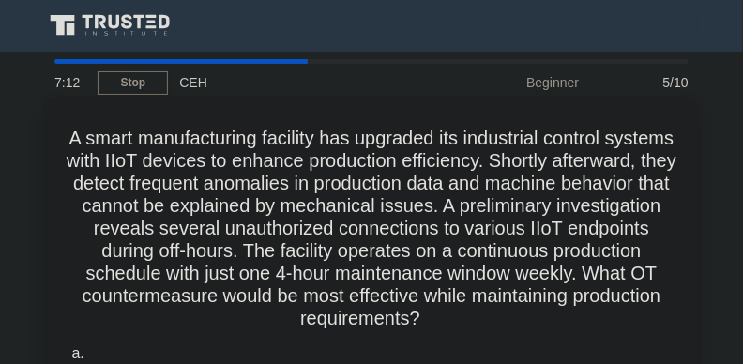
scroll to position [0, 0]
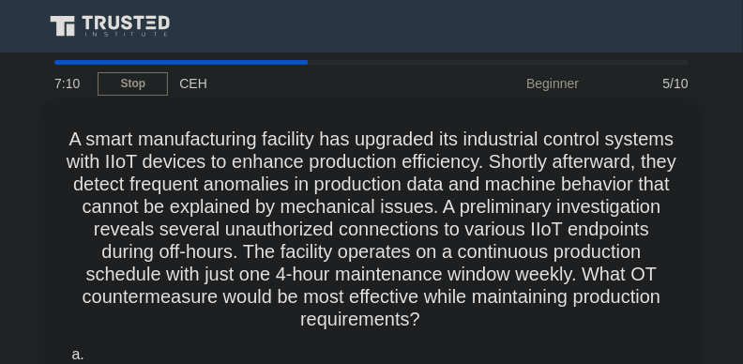
drag, startPoint x: 92, startPoint y: 144, endPoint x: 550, endPoint y: 323, distance: 492.2
click at [550, 323] on h5 "A smart manufacturing facility has upgraded its industrial control systems with…" at bounding box center [371, 230] width 611 height 204
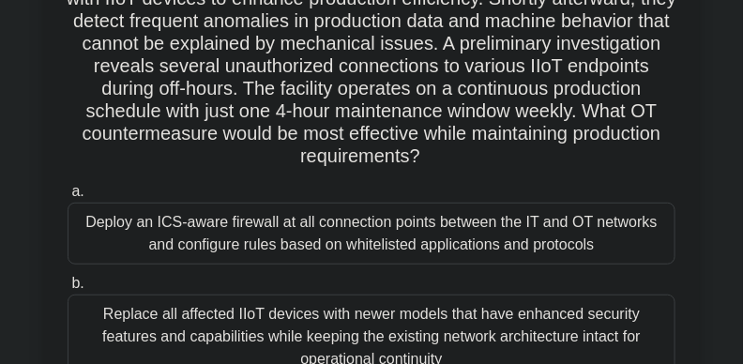
scroll to position [197, 0]
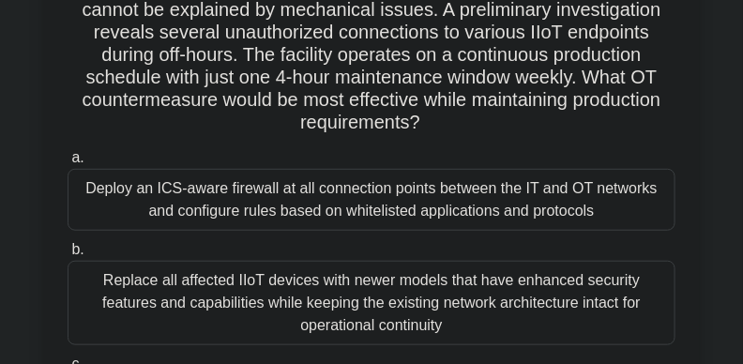
click at [577, 195] on div "Deploy an ICS-aware firewall at all connection points between the IT and OT net…" at bounding box center [372, 200] width 608 height 62
click at [68, 164] on input "a. Deploy an ICS-aware firewall at all connection points between the IT and OT …" at bounding box center [68, 158] width 0 height 12
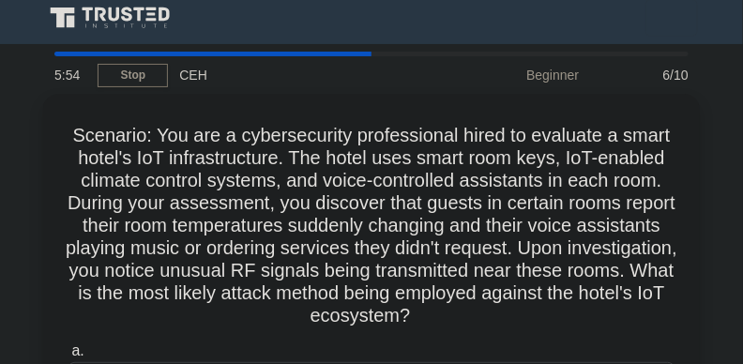
scroll to position [0, 0]
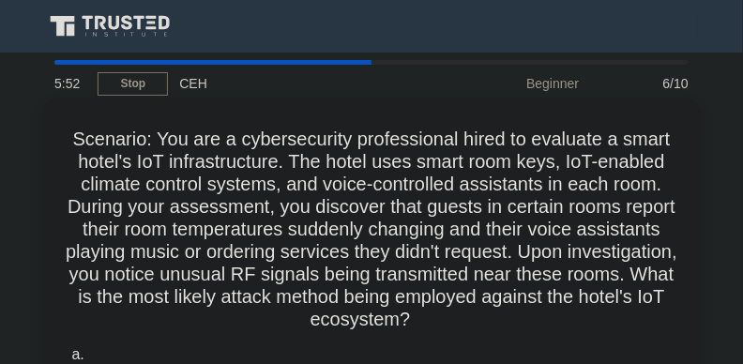
drag, startPoint x: 62, startPoint y: 134, endPoint x: 529, endPoint y: 320, distance: 502.4
drag, startPoint x: 384, startPoint y: 128, endPoint x: 47, endPoint y: 166, distance: 339.6
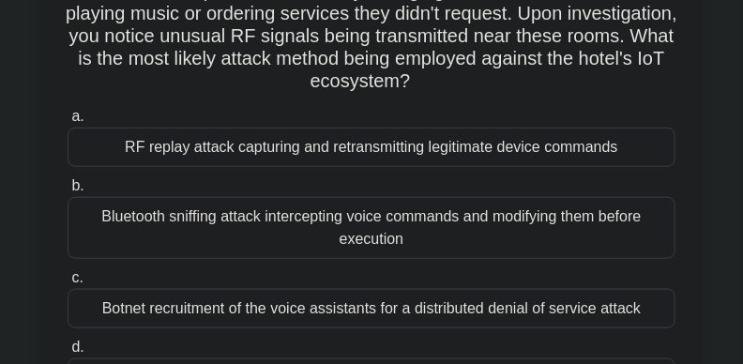
scroll to position [191, 0]
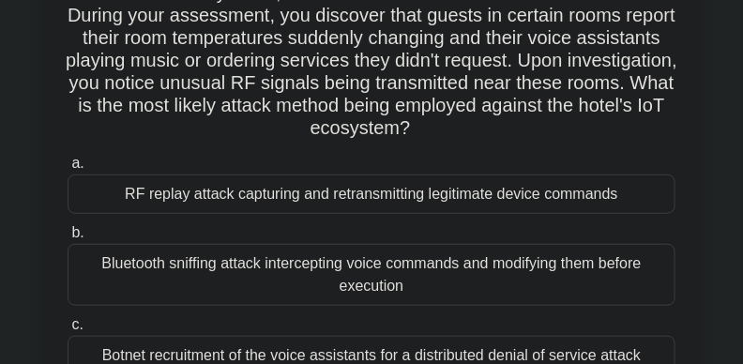
click at [592, 189] on div "RF replay attack capturing and retransmitting legitimate device commands" at bounding box center [372, 193] width 608 height 39
click at [68, 170] on input "a. RF replay attack capturing and retransmitting legitimate device commands" at bounding box center [68, 164] width 0 height 12
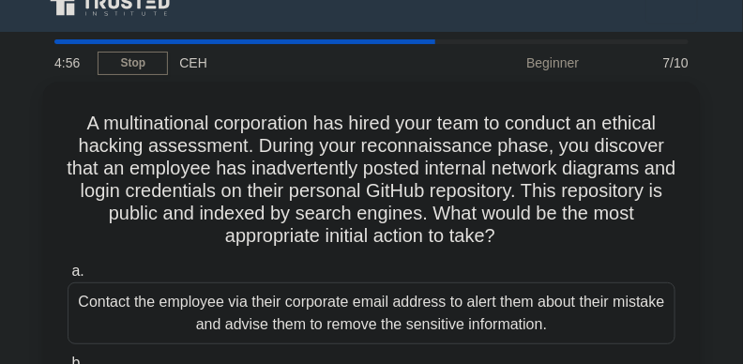
scroll to position [0, 0]
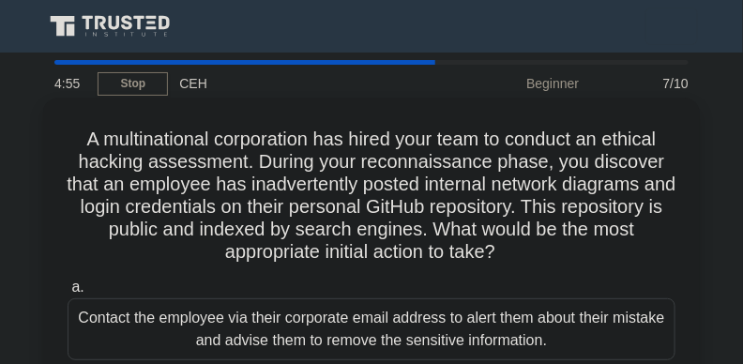
drag, startPoint x: 94, startPoint y: 143, endPoint x: 561, endPoint y: 250, distance: 479.0
click at [561, 250] on h5 "A multinational corporation has hired your team to conduct an ethical hacking a…" at bounding box center [371, 196] width 611 height 137
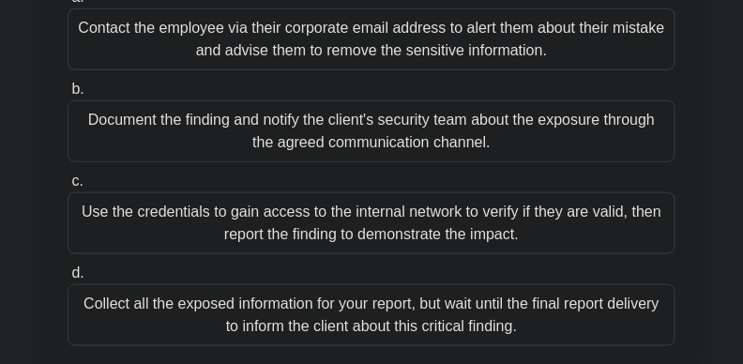
scroll to position [318, 0]
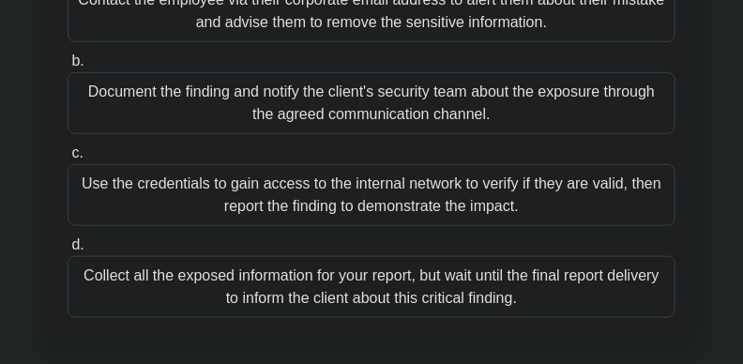
click at [565, 274] on div "Collect all the exposed information for your report, but wait until the final r…" at bounding box center [372, 287] width 608 height 62
click at [68, 251] on input "d. Collect all the exposed information for your report, but wait until the fina…" at bounding box center [68, 245] width 0 height 12
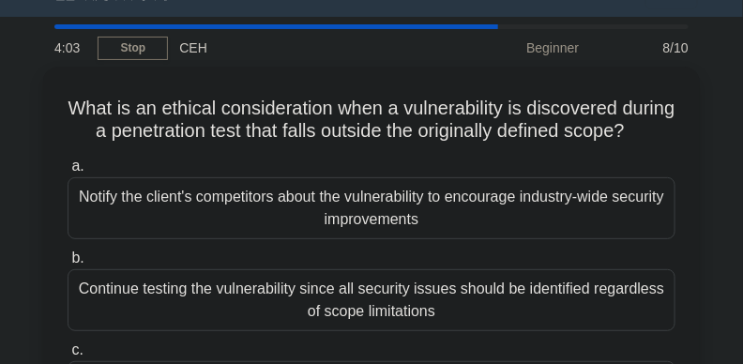
scroll to position [0, 0]
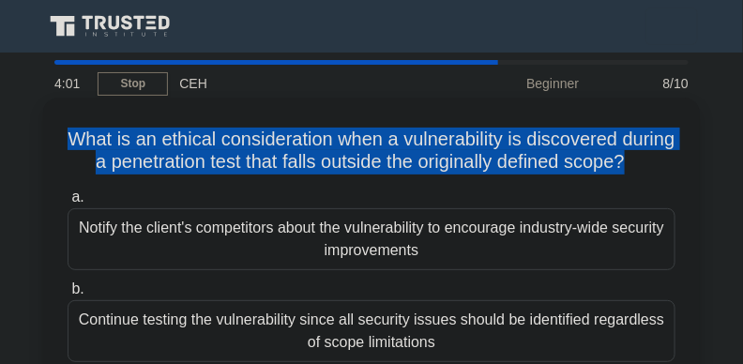
drag, startPoint x: 87, startPoint y: 133, endPoint x: 691, endPoint y: 169, distance: 604.8
click at [691, 169] on div "What is an ethical consideration when a vulnerability is discovered during a pe…" at bounding box center [371, 312] width 641 height 414
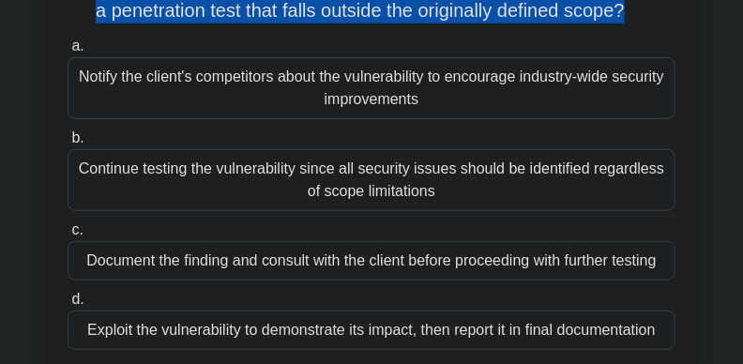
scroll to position [183, 0]
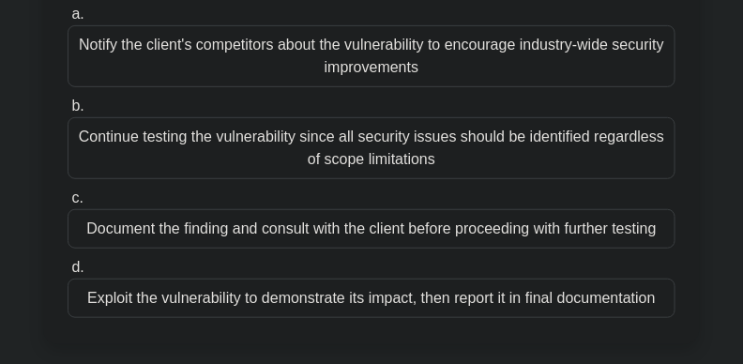
click at [569, 248] on div "Document the finding and consult with the client before proceeding with further…" at bounding box center [372, 228] width 608 height 39
click at [68, 204] on input "c. Document the finding and consult with the client before proceeding with furt…" at bounding box center [68, 198] width 0 height 12
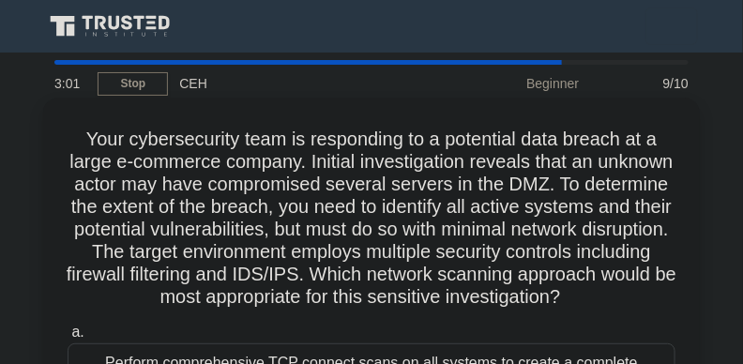
scroll to position [0, 0]
drag, startPoint x: 71, startPoint y: 136, endPoint x: 420, endPoint y: 304, distance: 387.0
click at [424, 309] on h5 "Your cybersecurity team is responding to a potential data breach at a large e-c…" at bounding box center [371, 219] width 611 height 182
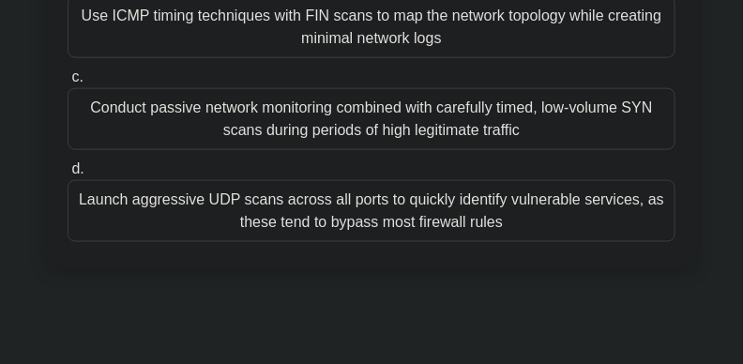
scroll to position [445, 0]
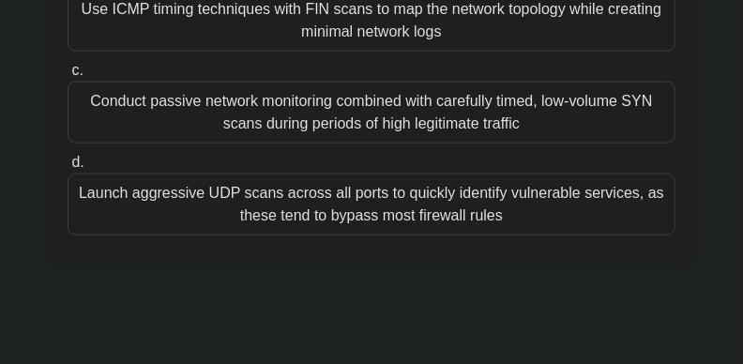
click at [545, 120] on div "Conduct passive network monitoring combined with carefully timed, low-volume SY…" at bounding box center [372, 113] width 608 height 62
click at [68, 77] on input "c. Conduct passive network monitoring combined with carefully timed, low-volume…" at bounding box center [68, 71] width 0 height 12
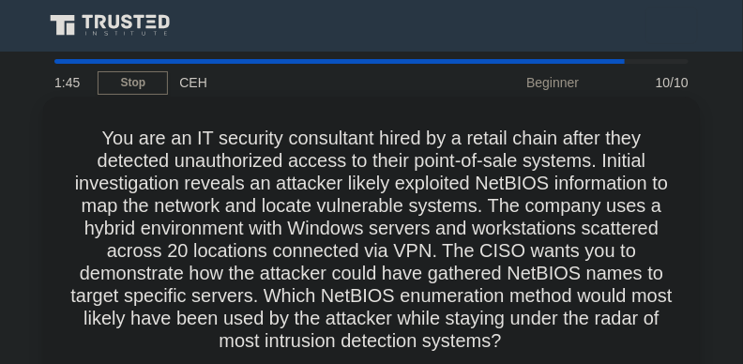
scroll to position [0, 0]
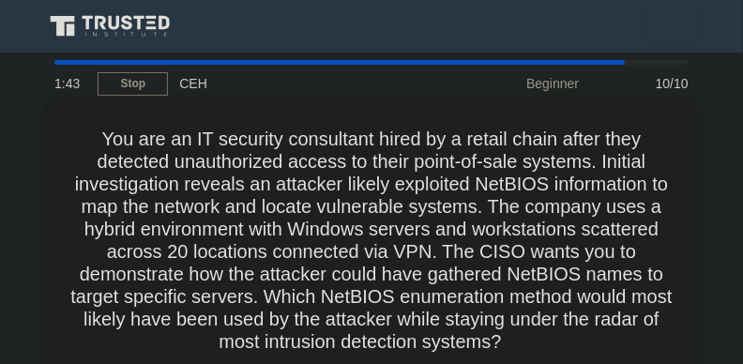
drag, startPoint x: 76, startPoint y: 124, endPoint x: 541, endPoint y: 344, distance: 514.6
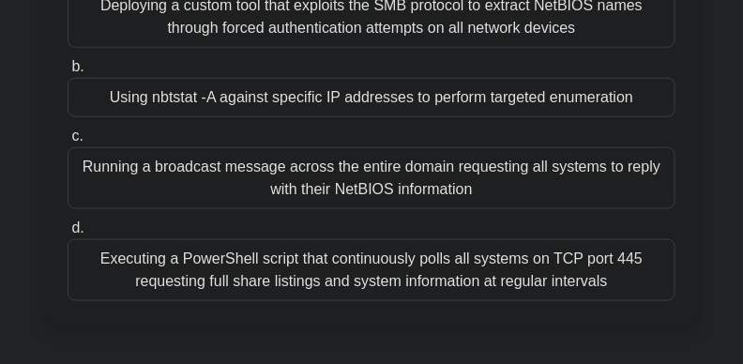
scroll to position [406, 0]
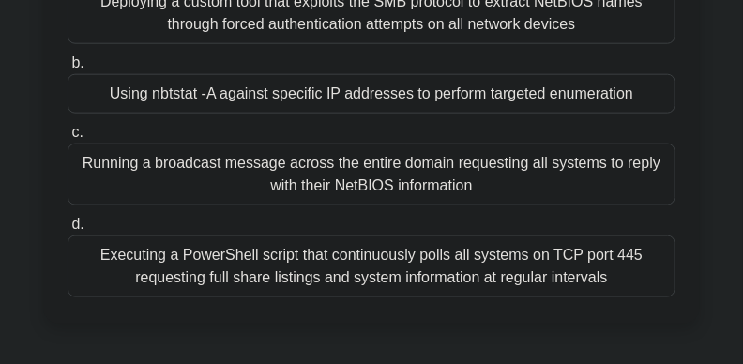
click at [409, 87] on div "Using nbtstat -A against specific IP addresses to perform targeted enumeration" at bounding box center [372, 93] width 608 height 39
click at [68, 69] on input "b. Using nbtstat -A against specific IP addresses to perform targeted enumerati…" at bounding box center [68, 63] width 0 height 12
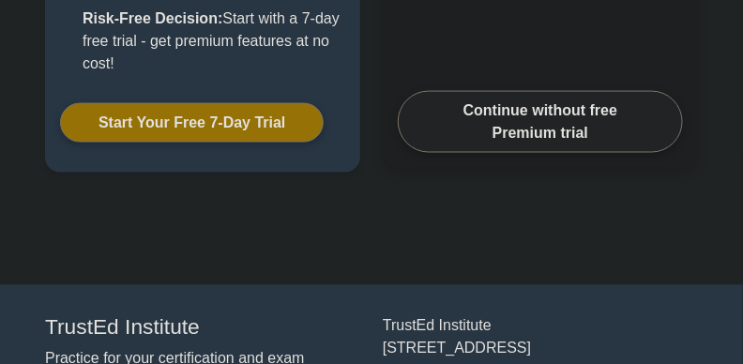
scroll to position [570, 0]
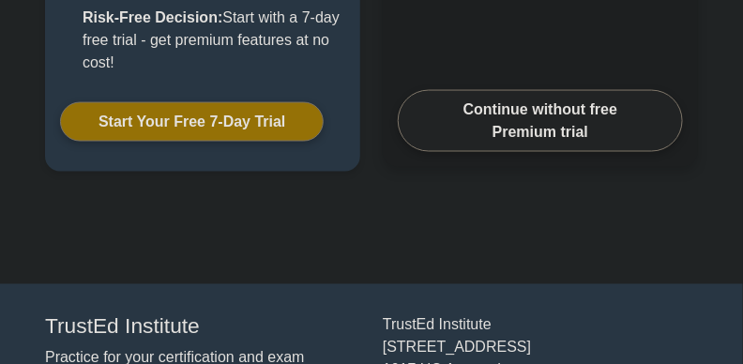
click at [631, 152] on link "Continue without free Premium trial" at bounding box center [540, 121] width 285 height 62
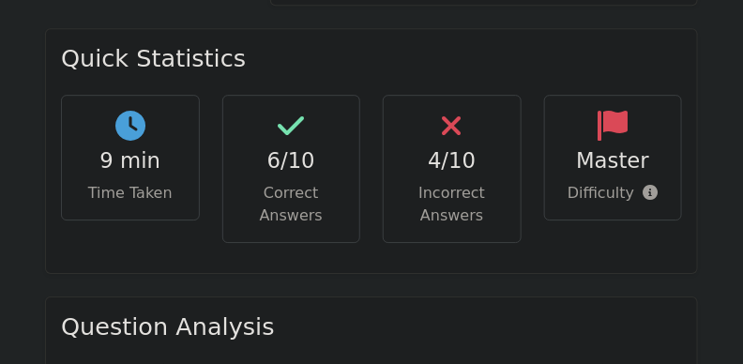
scroll to position [1142, 0]
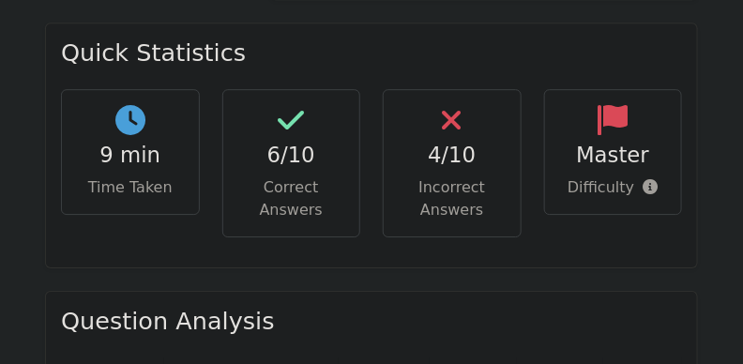
drag, startPoint x: 749, startPoint y: 134, endPoint x: 76, endPoint y: 203, distance: 676.7
click at [76, 203] on div "Quick Statistics 9 min Time Taken 6/10 Correct Answers 4/10 Incorrect Answers M…" at bounding box center [371, 157] width 675 height 268
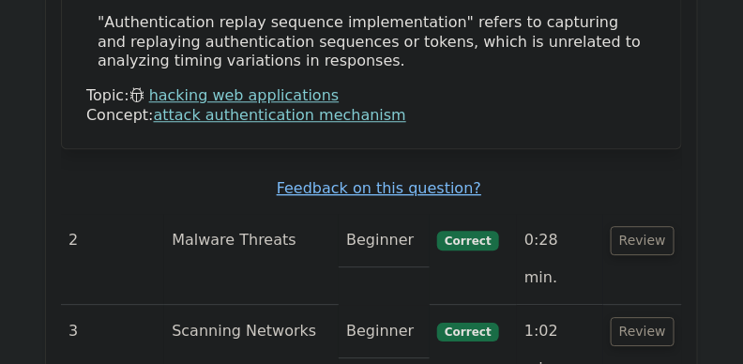
scroll to position [2481, 0]
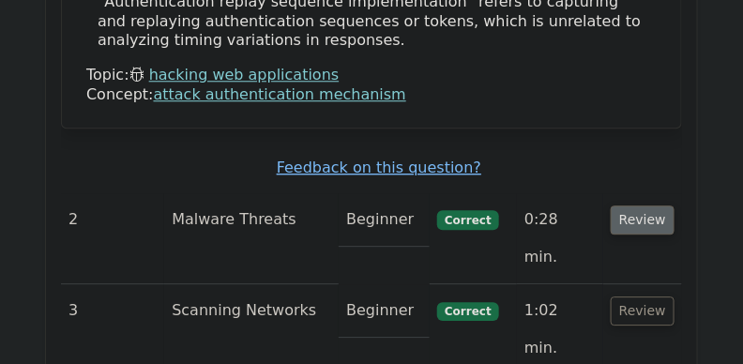
click at [638, 205] on button "Review" at bounding box center [642, 219] width 64 height 29
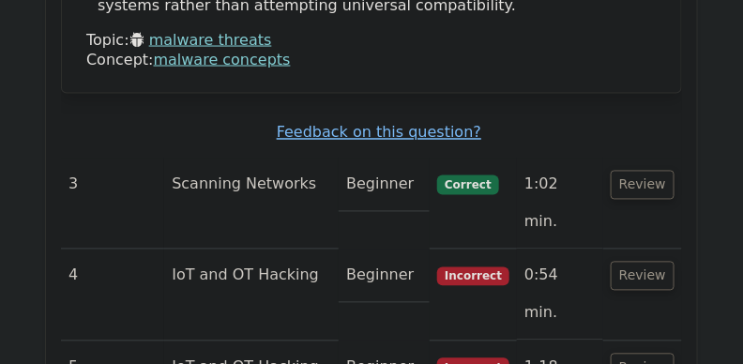
scroll to position [3744, 0]
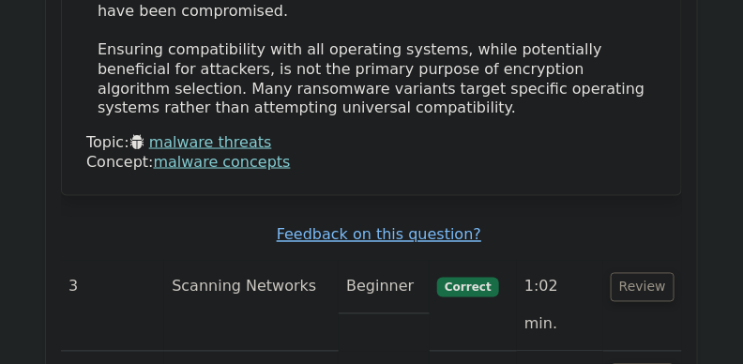
scroll to position [3510, 0]
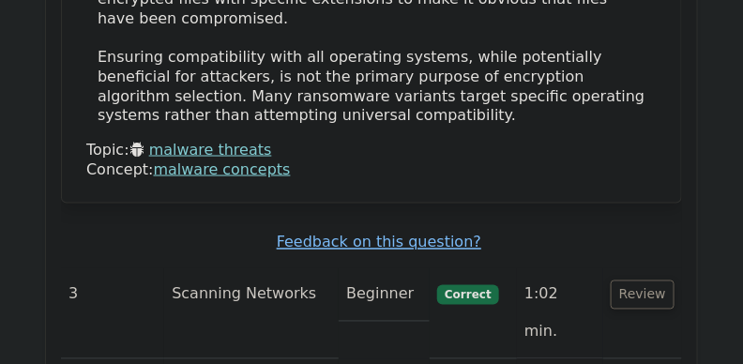
click at [635, 280] on button "Review" at bounding box center [642, 294] width 64 height 29
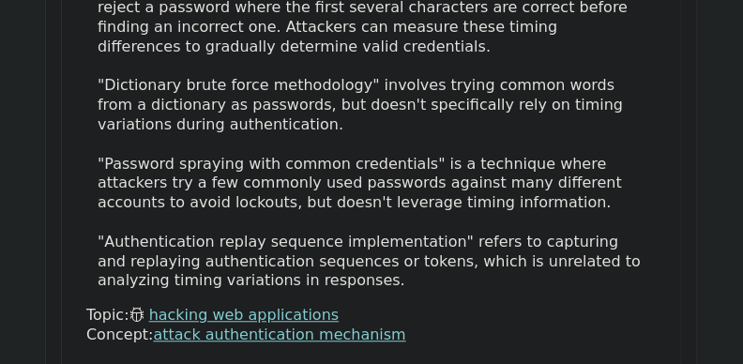
scroll to position [2206, 0]
